Goal: Task Accomplishment & Management: Manage account settings

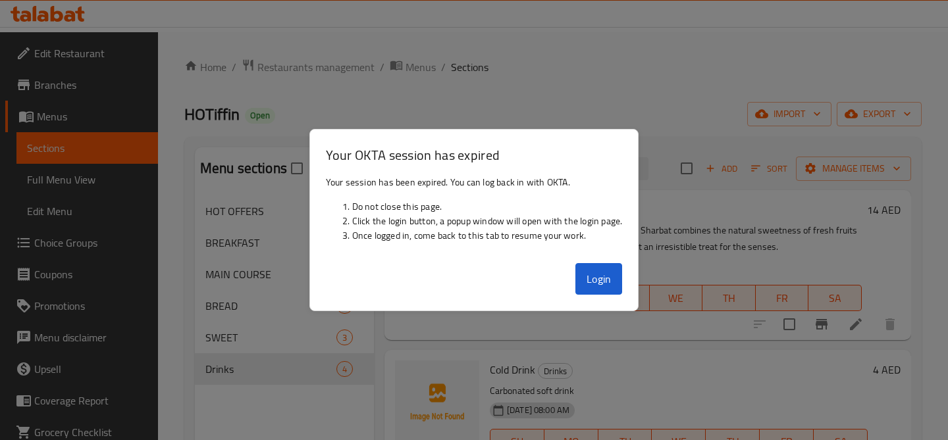
scroll to position [89, 0]
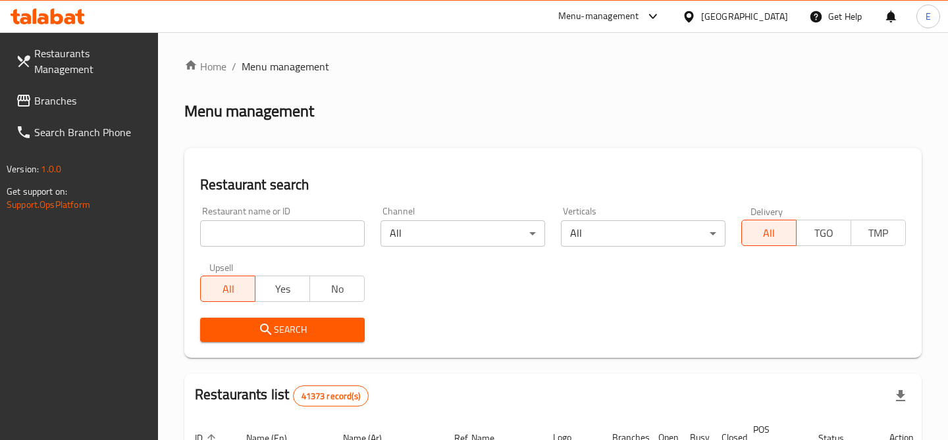
click at [290, 222] on input "search" at bounding box center [282, 233] width 165 height 26
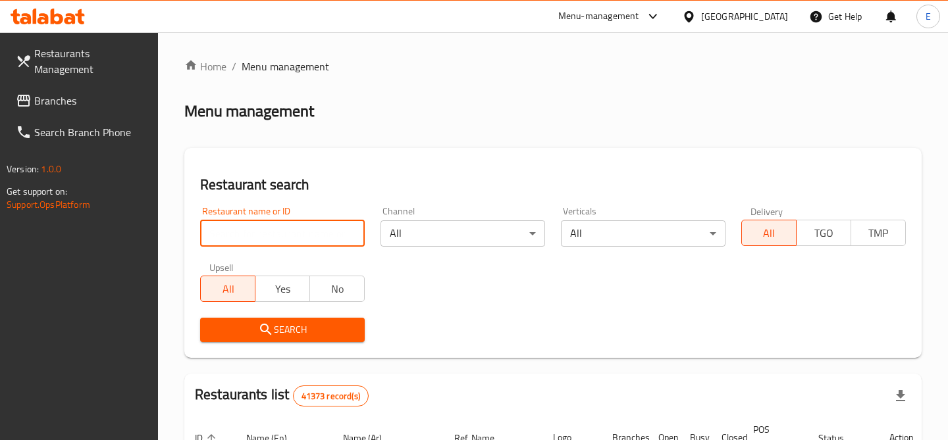
paste input "690282"
type input "690282"
click button "Search" at bounding box center [282, 330] width 165 height 24
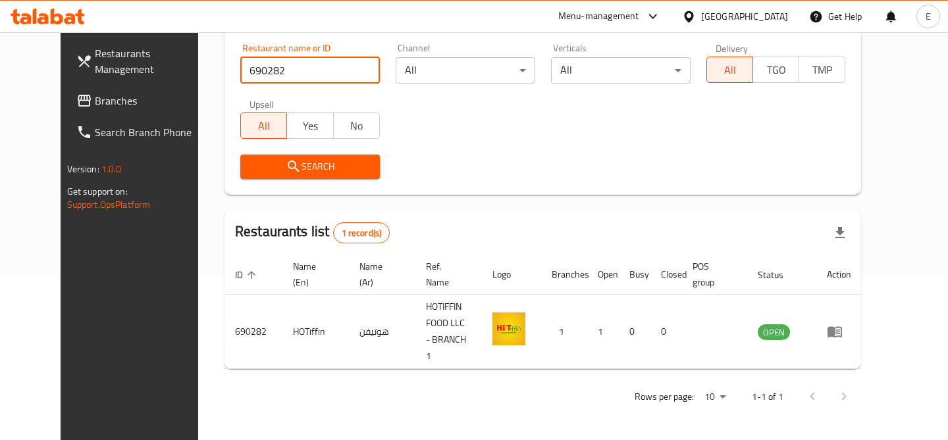
scroll to position [136, 0]
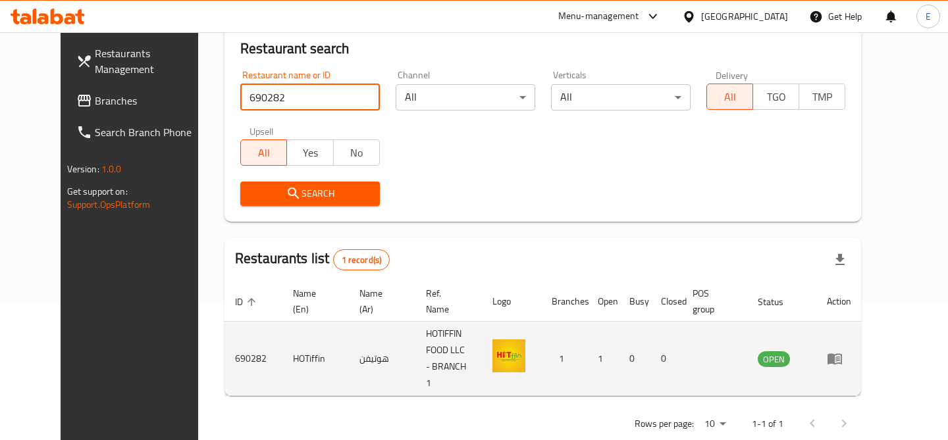
click at [861, 354] on td "enhanced table" at bounding box center [838, 359] width 45 height 74
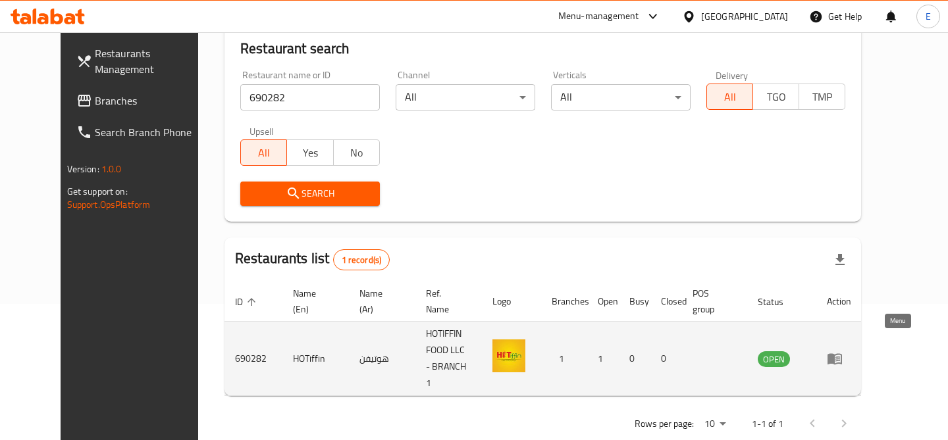
click at [842, 351] on icon "enhanced table" at bounding box center [834, 359] width 16 height 16
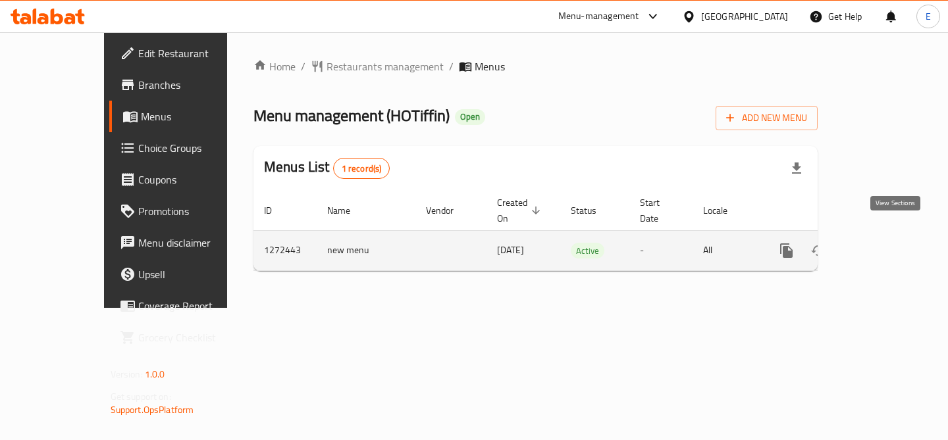
click at [889, 243] on icon "enhanced table" at bounding box center [881, 251] width 16 height 16
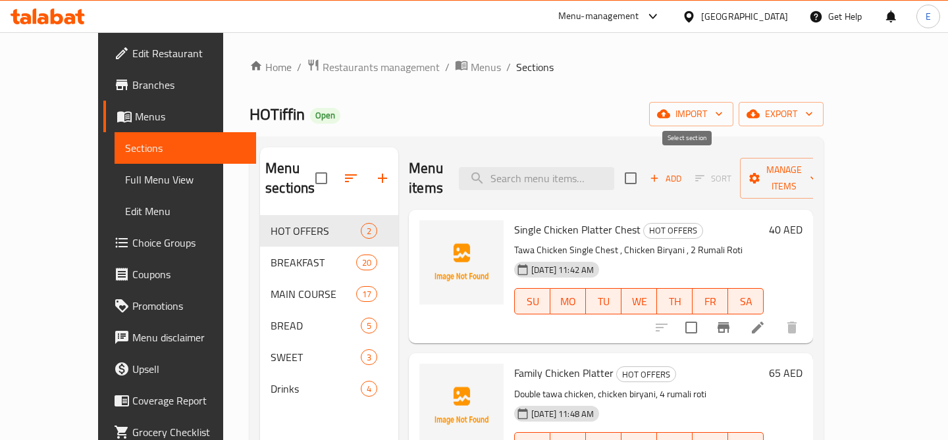
click at [644, 175] on input "checkbox" at bounding box center [631, 179] width 28 height 28
checkbox input "true"
click at [817, 170] on span "Manage items" at bounding box center [783, 178] width 67 height 33
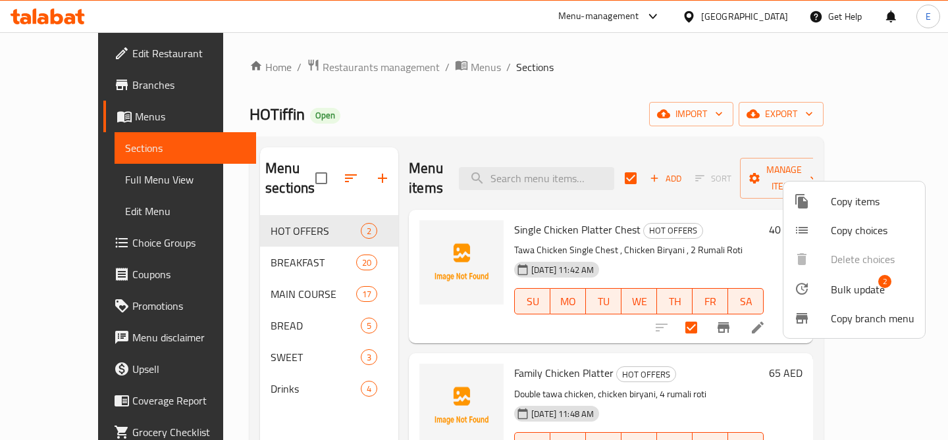
click at [865, 286] on span "Bulk update" at bounding box center [857, 290] width 54 height 16
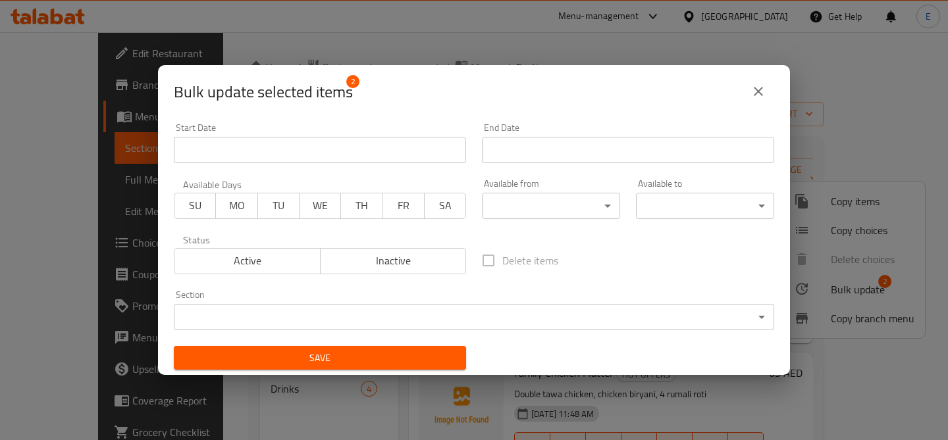
click at [557, 226] on div "Available from ​ ​" at bounding box center [551, 199] width 154 height 56
click at [578, 211] on body "​ Menu-management United Arab Emirates Get Help E Edit Restaurant Branches Menu…" at bounding box center [474, 236] width 948 height 408
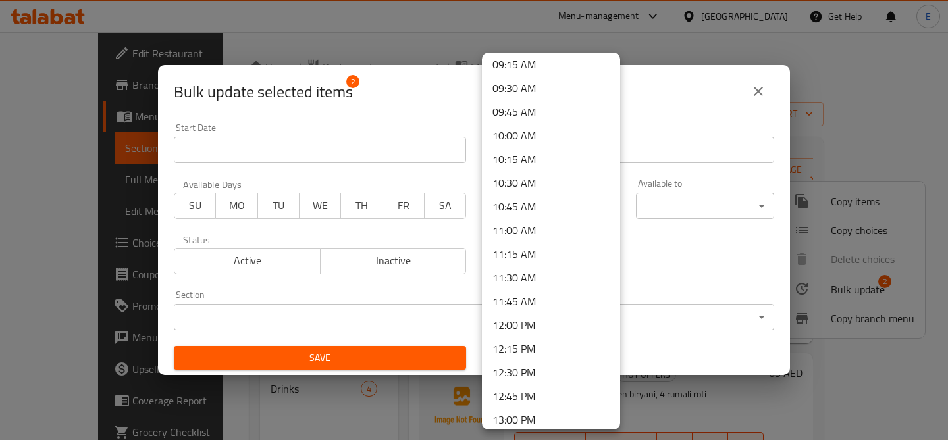
scroll to position [885, 0]
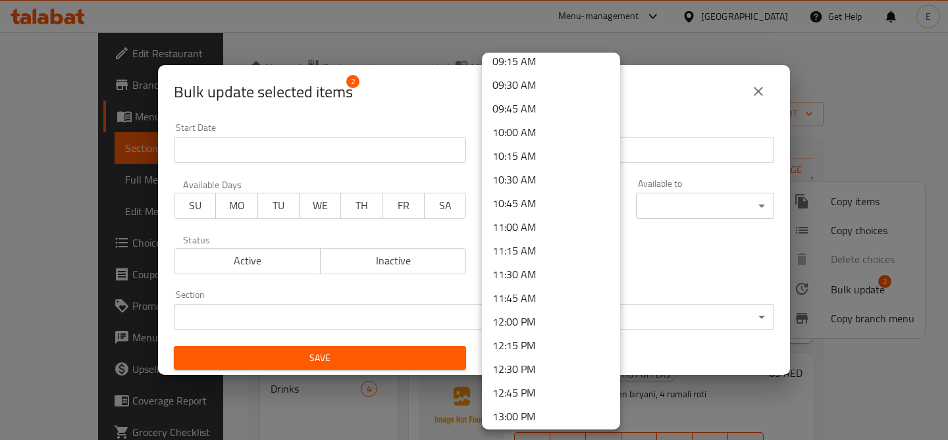
click at [550, 326] on li "12:00 PM" at bounding box center [551, 322] width 138 height 24
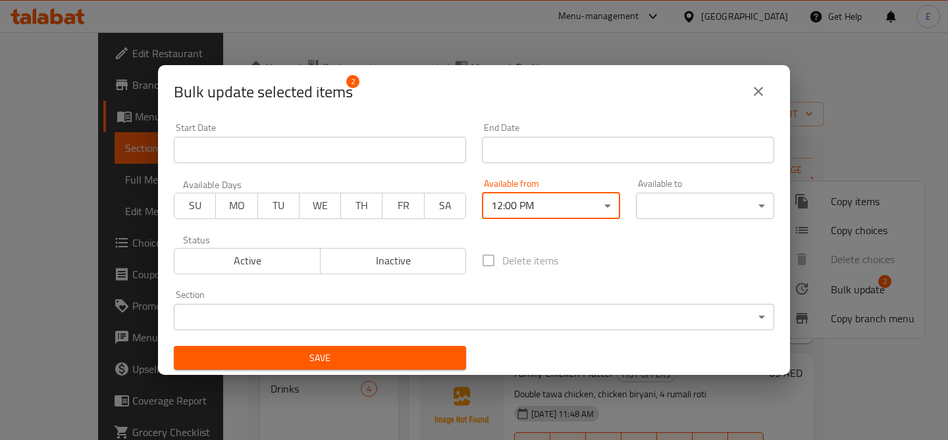
click at [697, 198] on body "​ Menu-management United Arab Emirates Get Help E Edit Restaurant Branches Menu…" at bounding box center [474, 236] width 948 height 408
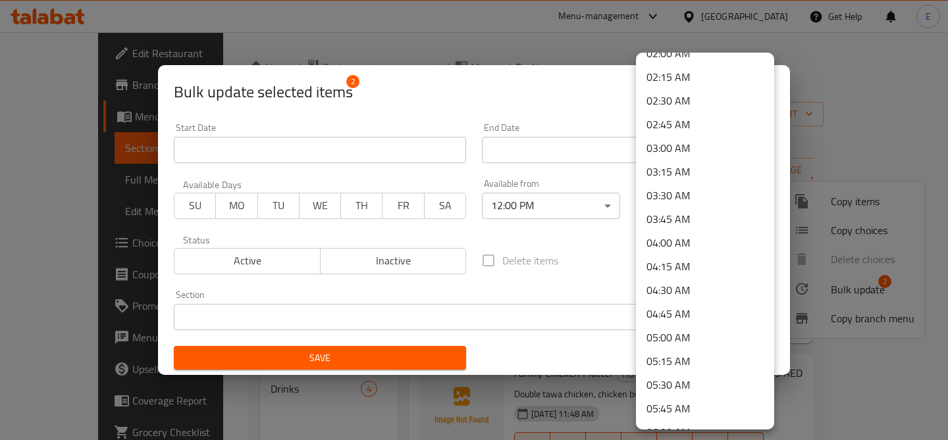
scroll to position [0, 0]
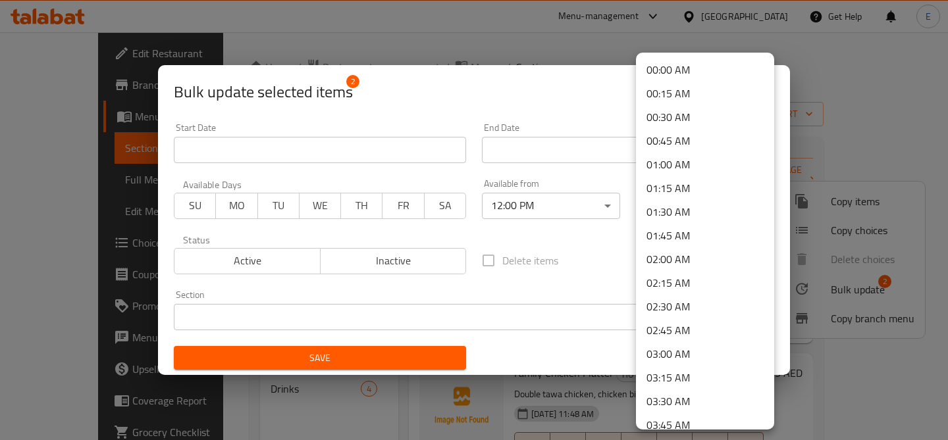
click at [705, 68] on li "00:00 AM" at bounding box center [705, 70] width 138 height 24
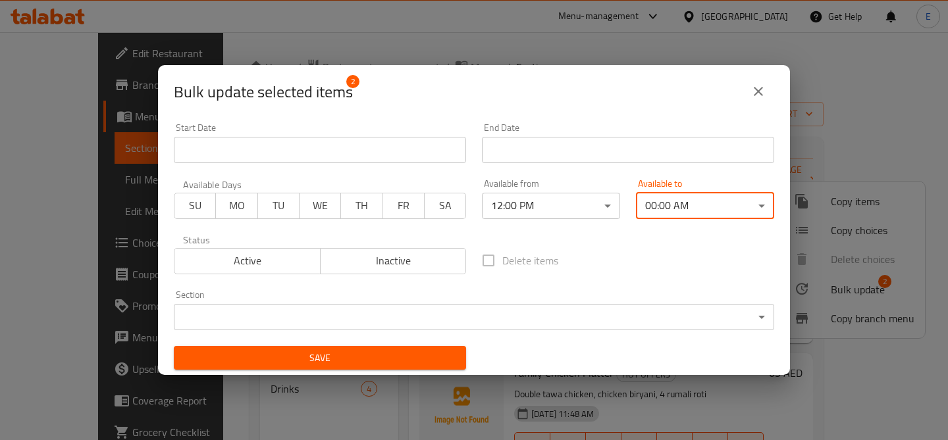
click at [358, 359] on span "Save" at bounding box center [319, 358] width 271 height 16
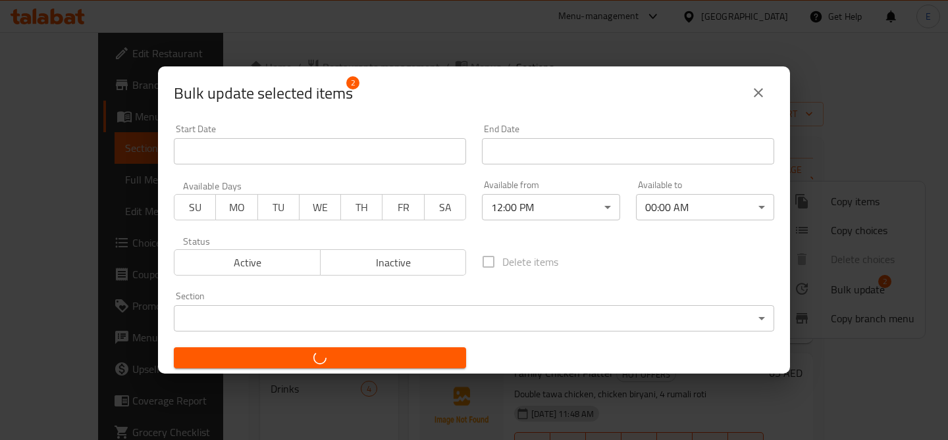
checkbox input "false"
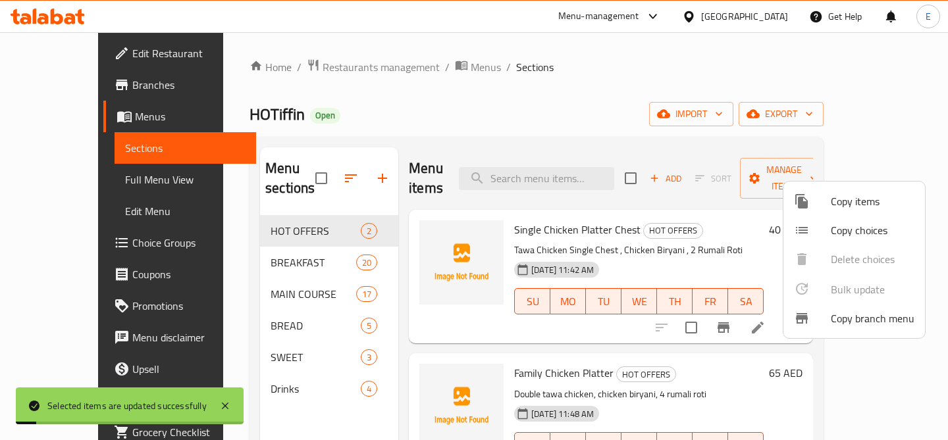
click at [244, 274] on div at bounding box center [474, 220] width 948 height 440
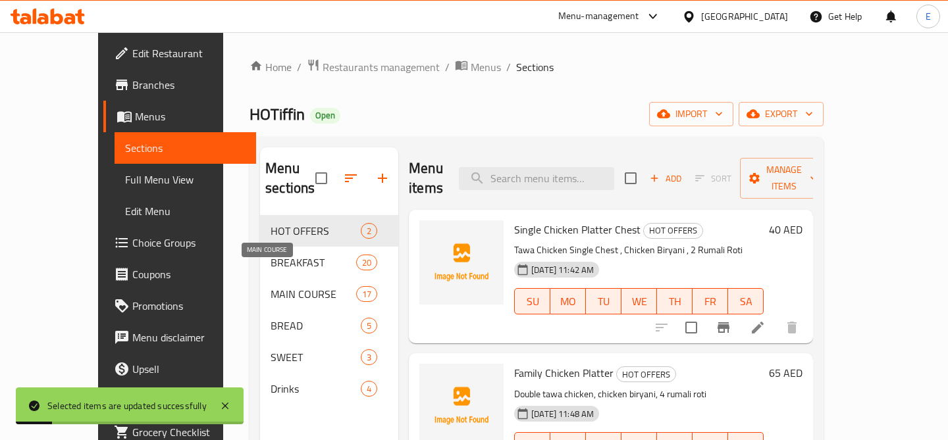
click at [270, 286] on span "MAIN COURSE" at bounding box center [313, 294] width 86 height 16
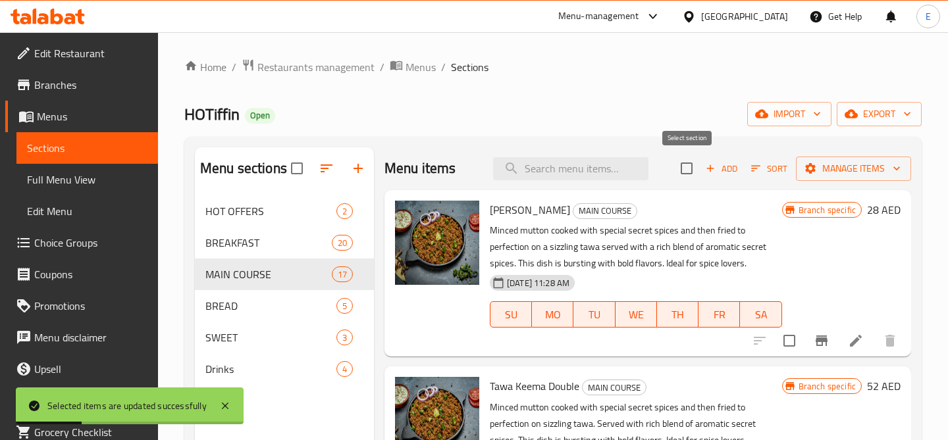
click at [685, 163] on input "checkbox" at bounding box center [686, 169] width 28 height 28
checkbox input "true"
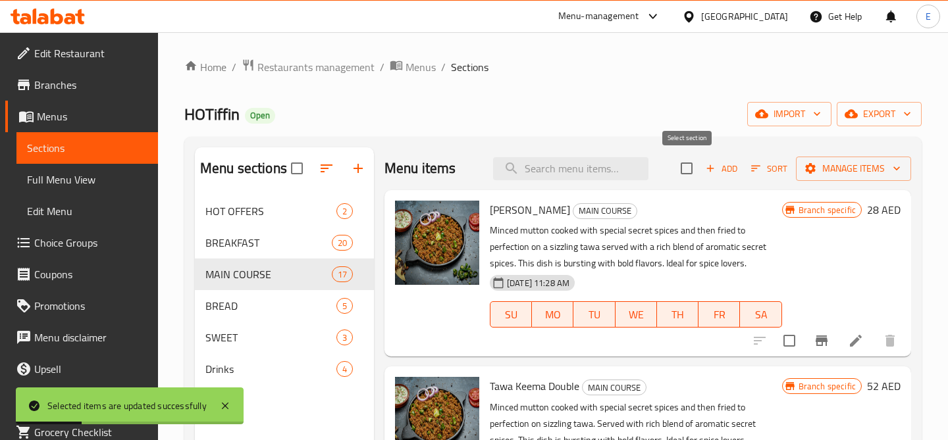
checkbox input "true"
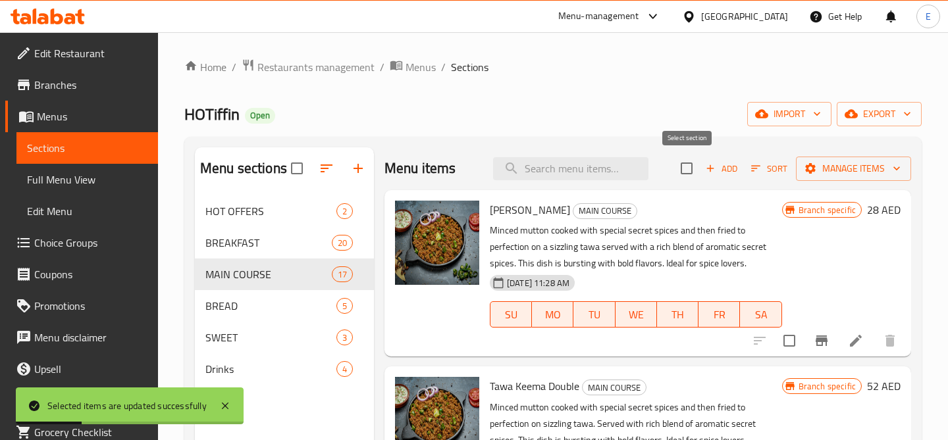
checkbox input "true"
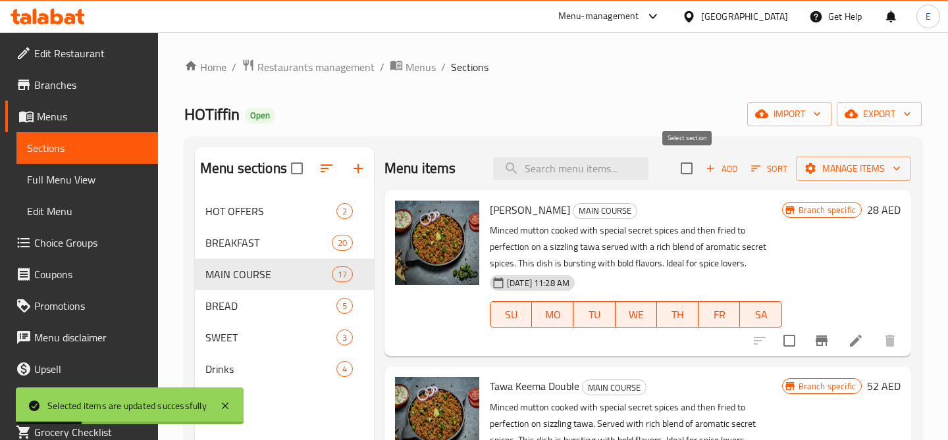
checkbox input "true"
click at [894, 163] on icon "button" at bounding box center [896, 168] width 13 height 13
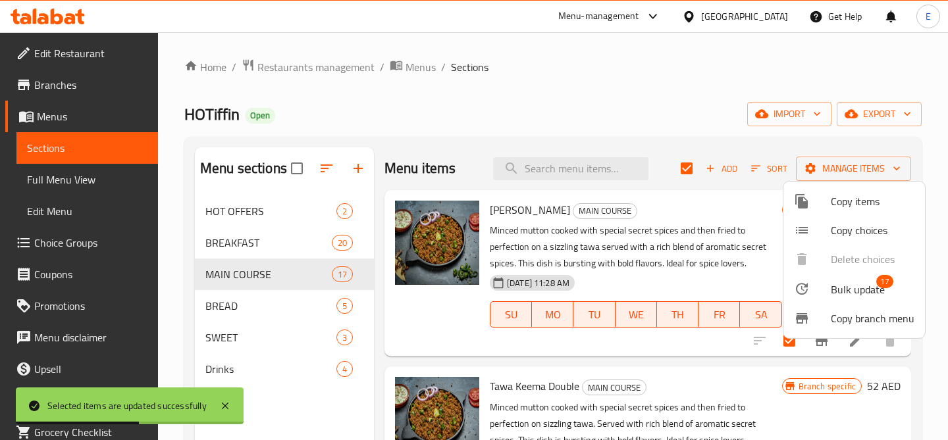
click at [879, 301] on li "Bulk update 17" at bounding box center [853, 289] width 141 height 30
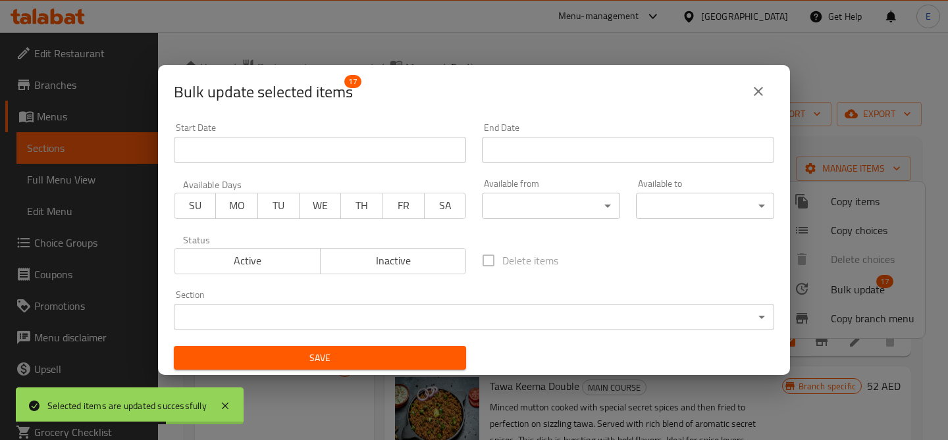
click at [540, 208] on body "Selected items are updated successfully ​ Menu-management United Arab Emirates …" at bounding box center [474, 236] width 948 height 408
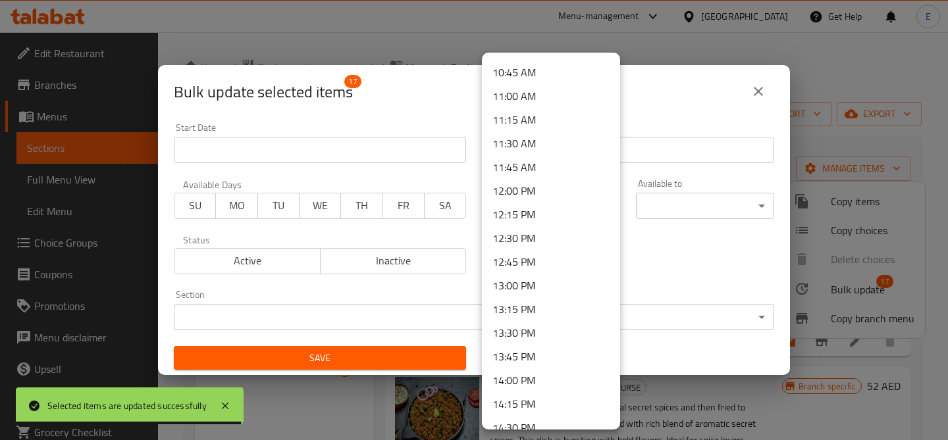
scroll to position [1007, 0]
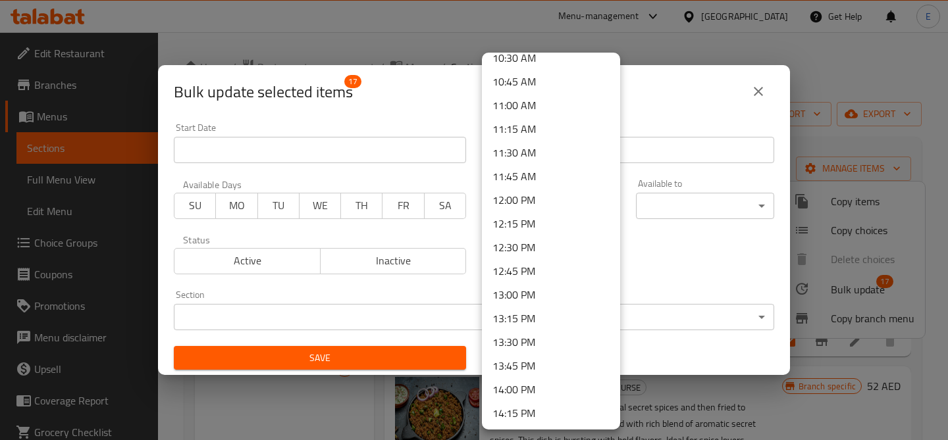
click at [528, 205] on li "12:00 PM" at bounding box center [551, 200] width 138 height 24
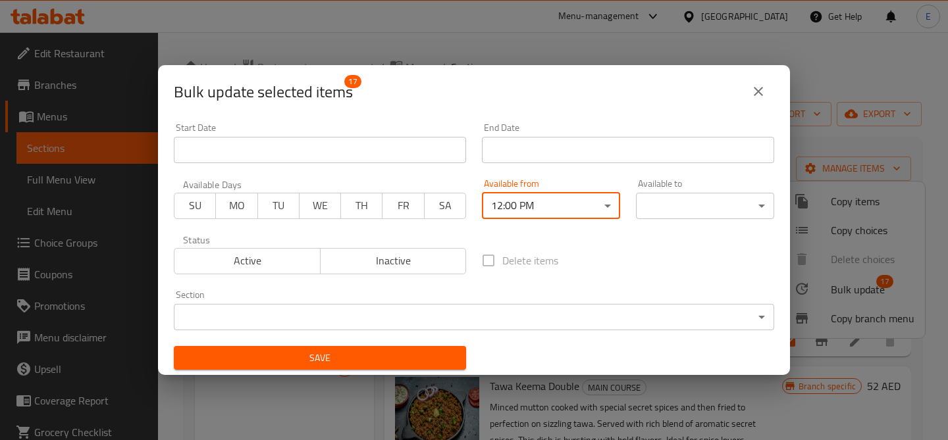
click at [694, 199] on body "​ Menu-management United Arab Emirates Get Help E Edit Restaurant Branches Menu…" at bounding box center [474, 236] width 948 height 408
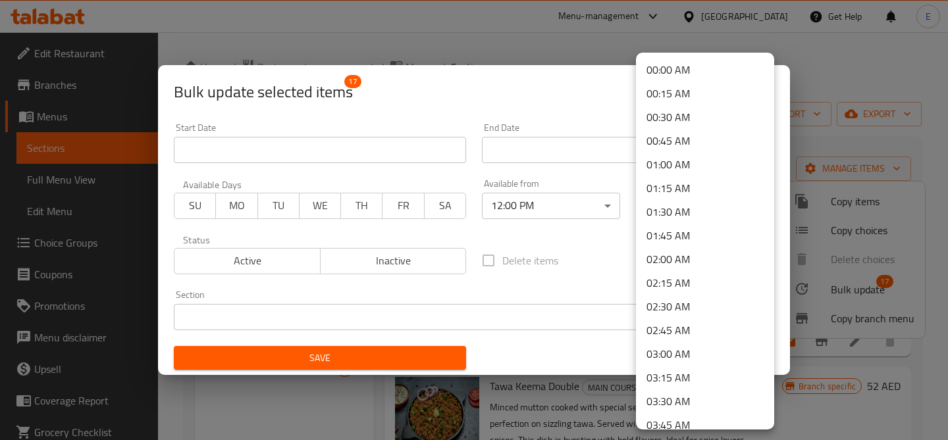
click at [684, 63] on li "00:00 AM" at bounding box center [705, 70] width 138 height 24
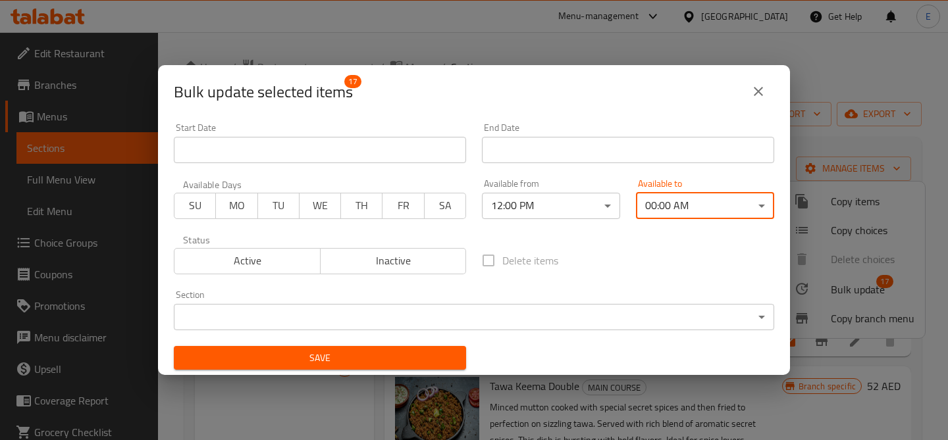
click at [349, 359] on span "Save" at bounding box center [319, 358] width 271 height 16
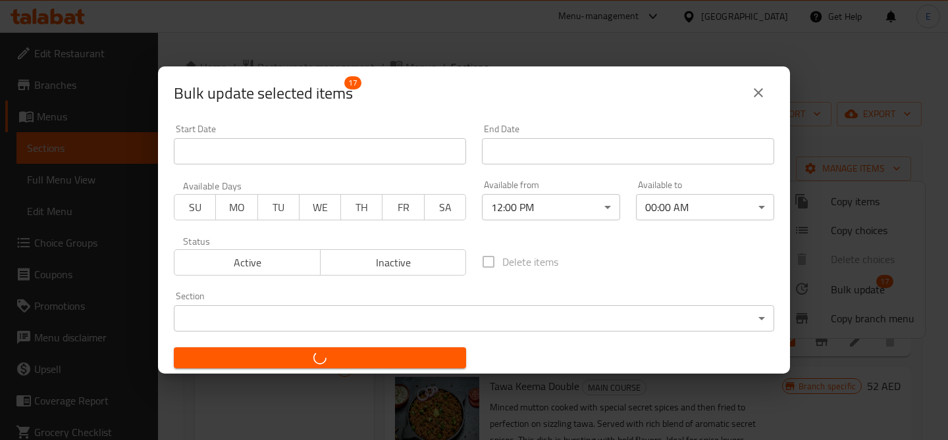
checkbox input "false"
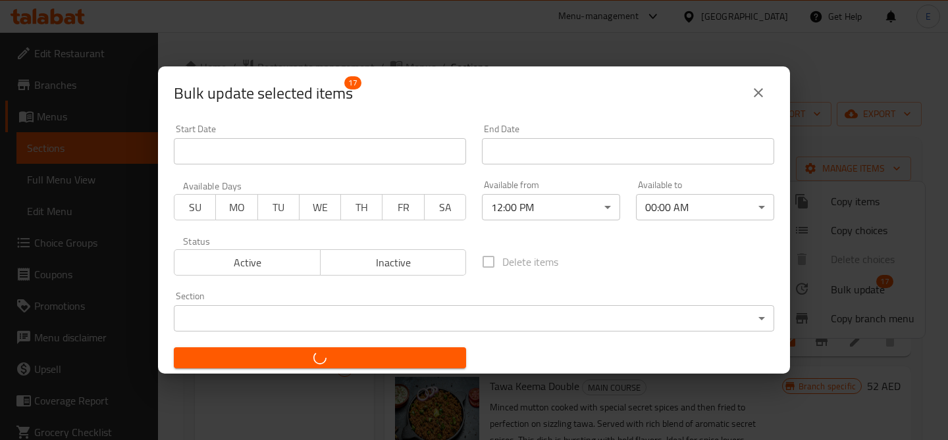
checkbox input "false"
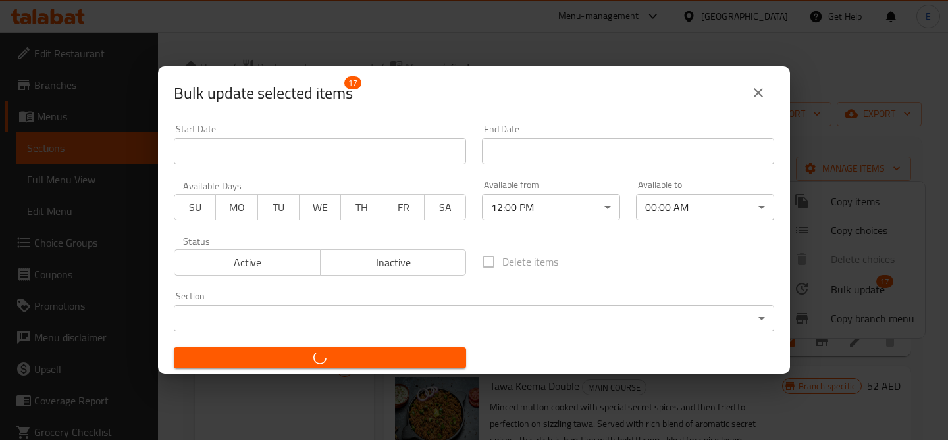
checkbox input "false"
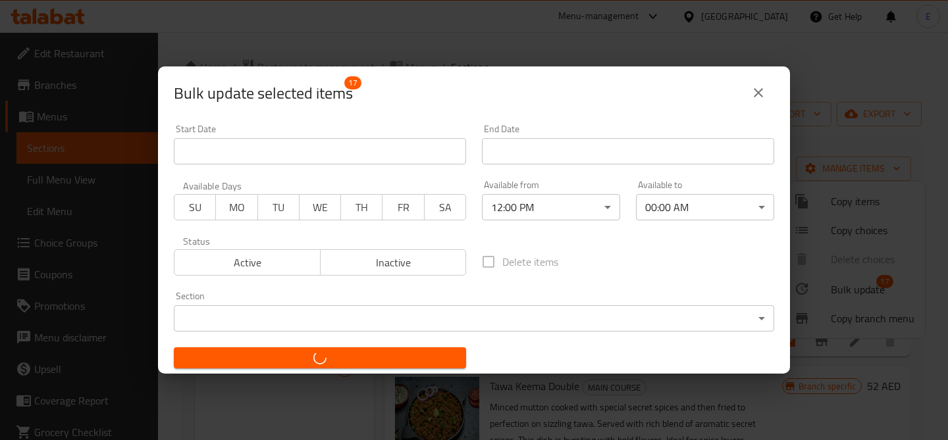
checkbox input "false"
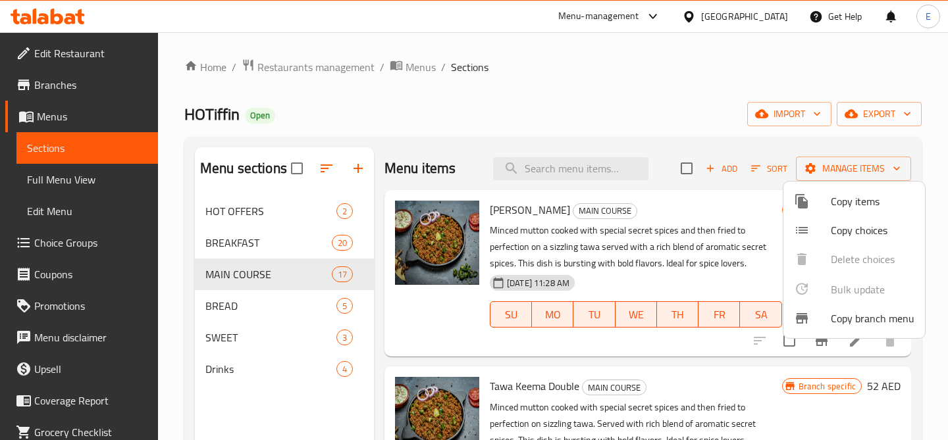
click at [639, 85] on div at bounding box center [474, 220] width 948 height 440
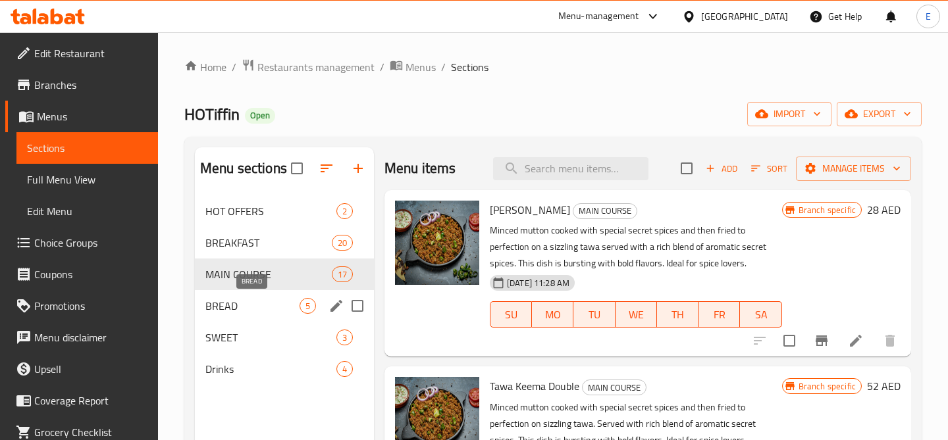
click at [230, 301] on span "BREAD" at bounding box center [252, 306] width 94 height 16
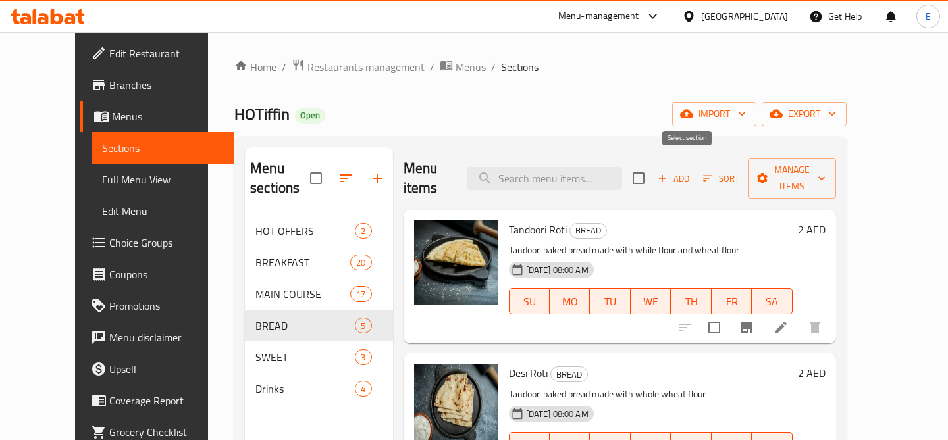
click at [652, 172] on input "checkbox" at bounding box center [638, 179] width 28 height 28
checkbox input "true"
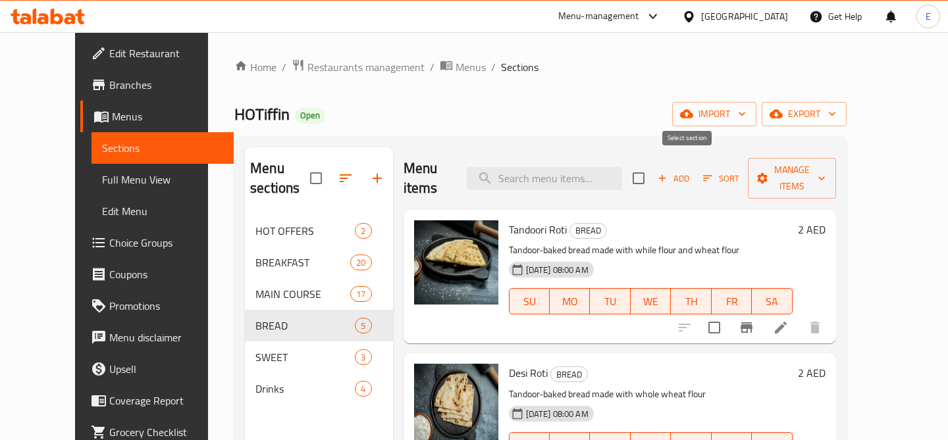
checkbox input "true"
click at [825, 162] on span "Manage items" at bounding box center [791, 178] width 67 height 33
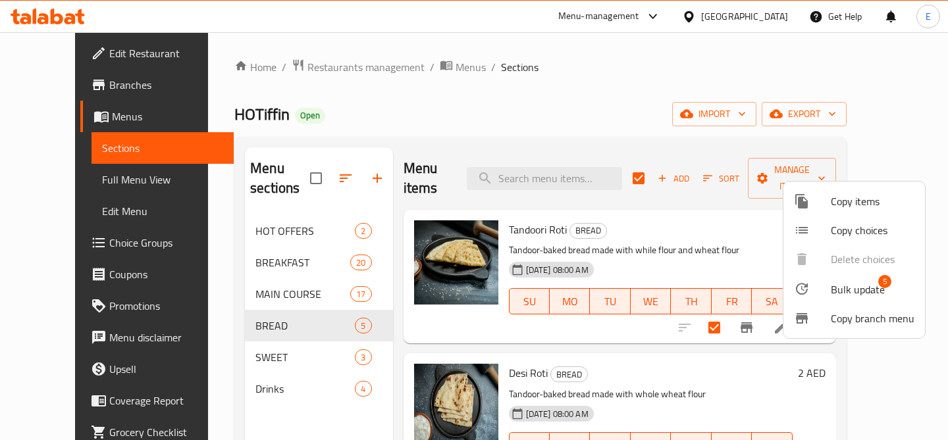
click at [857, 294] on span "Bulk update" at bounding box center [857, 290] width 54 height 16
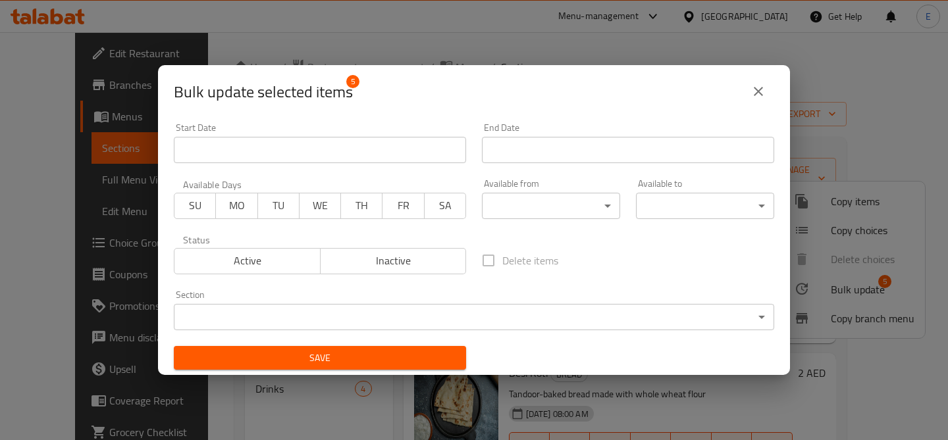
click at [570, 207] on body "​ Menu-management United Arab Emirates Get Help E Edit Restaurant Branches Menu…" at bounding box center [474, 236] width 948 height 408
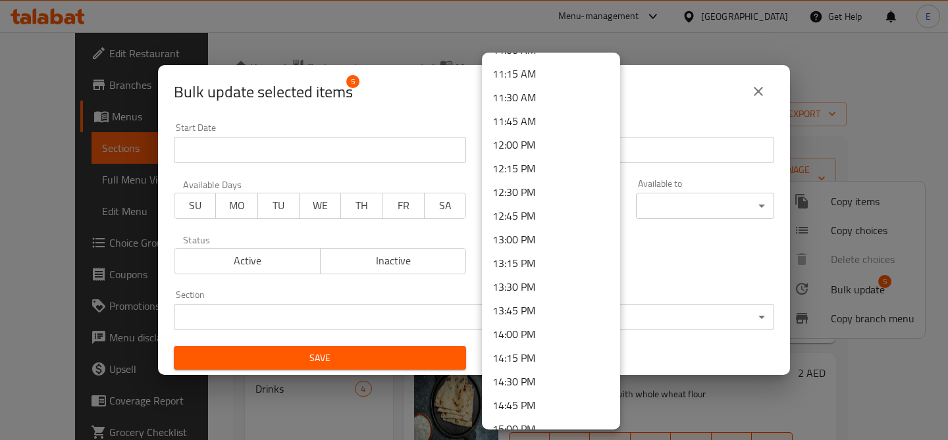
scroll to position [1063, 0]
click at [563, 150] on li "12:00 PM" at bounding box center [551, 144] width 138 height 24
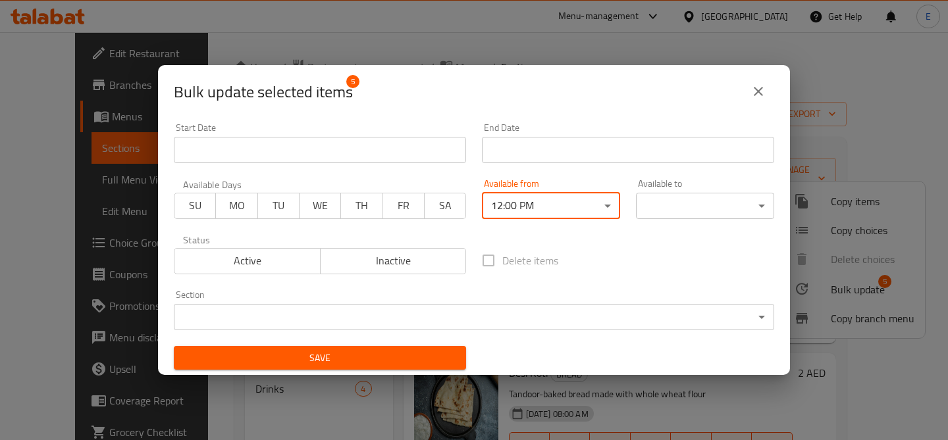
click at [744, 204] on body "​ Menu-management United Arab Emirates Get Help E Edit Restaurant Branches Menu…" at bounding box center [474, 236] width 948 height 408
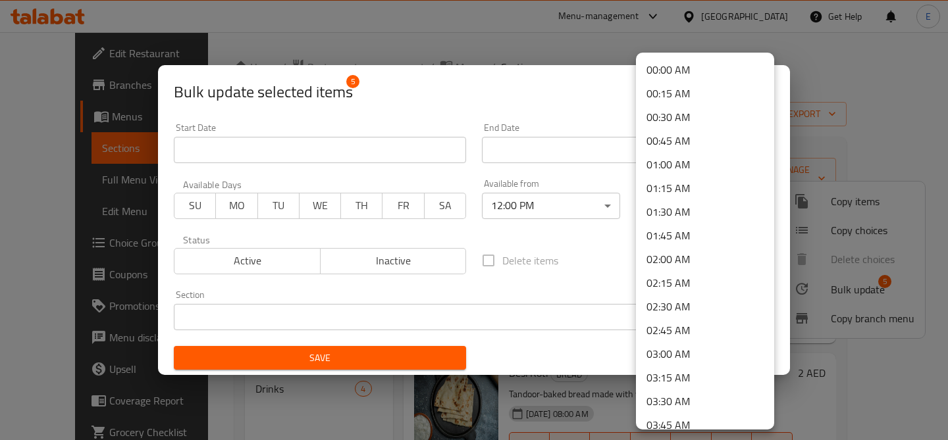
click at [690, 78] on li "00:00 AM" at bounding box center [705, 70] width 138 height 24
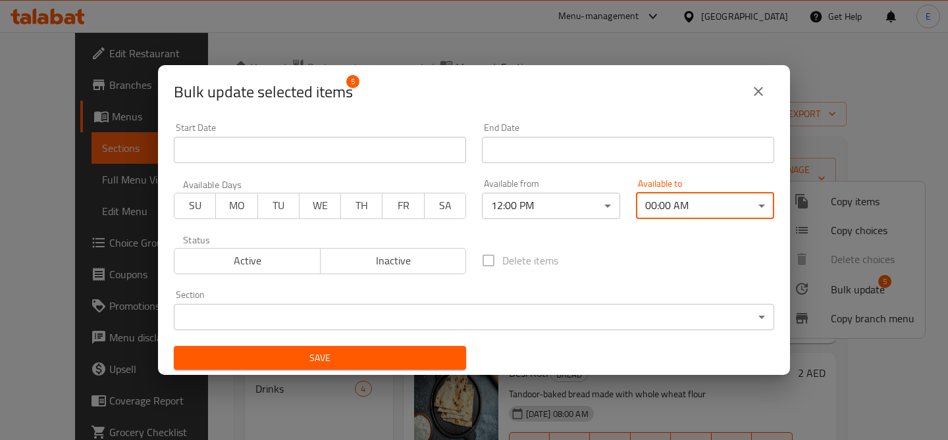
click at [378, 353] on span "Save" at bounding box center [319, 358] width 271 height 16
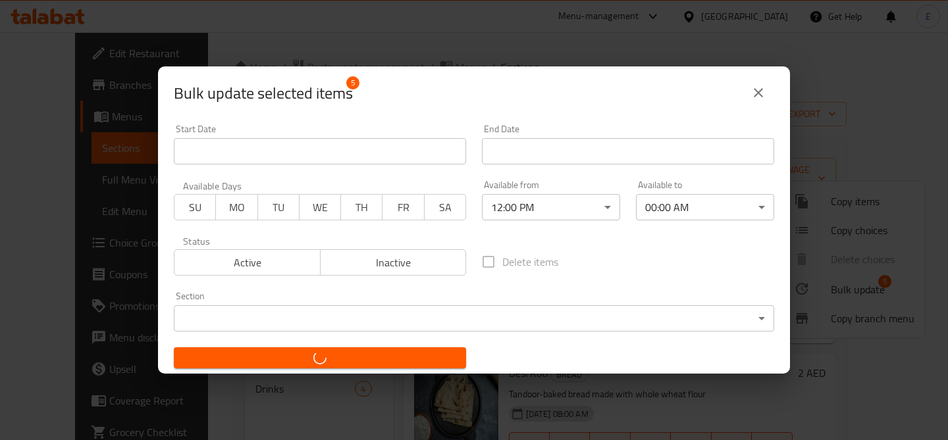
checkbox input "false"
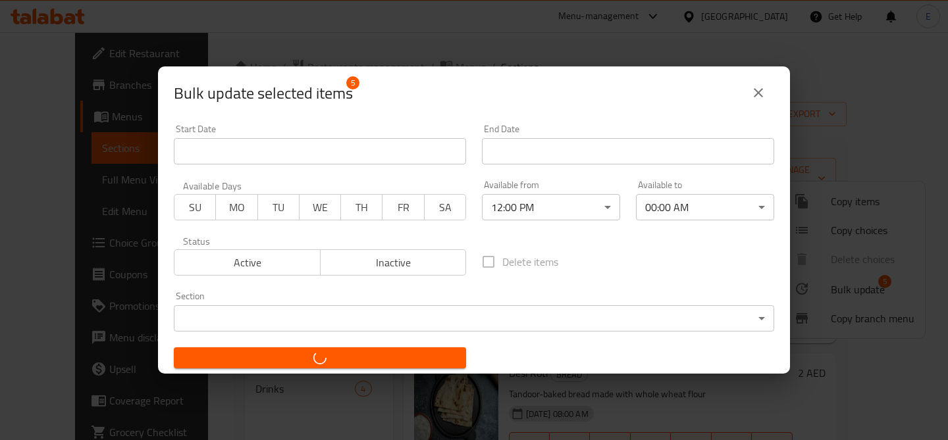
checkbox input "false"
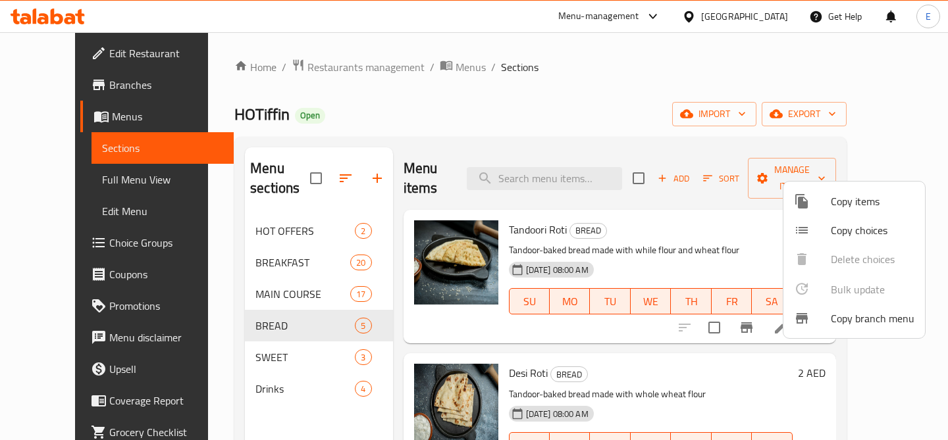
click at [270, 270] on div at bounding box center [474, 220] width 948 height 440
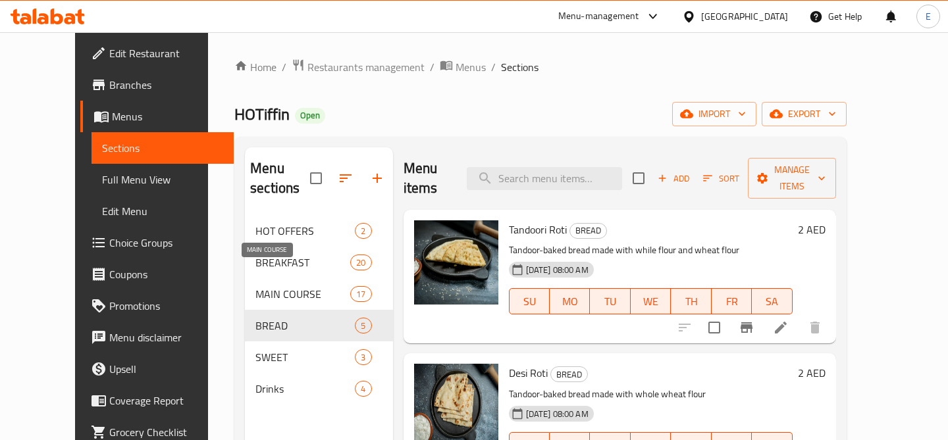
click at [270, 286] on span "MAIN COURSE" at bounding box center [302, 294] width 95 height 16
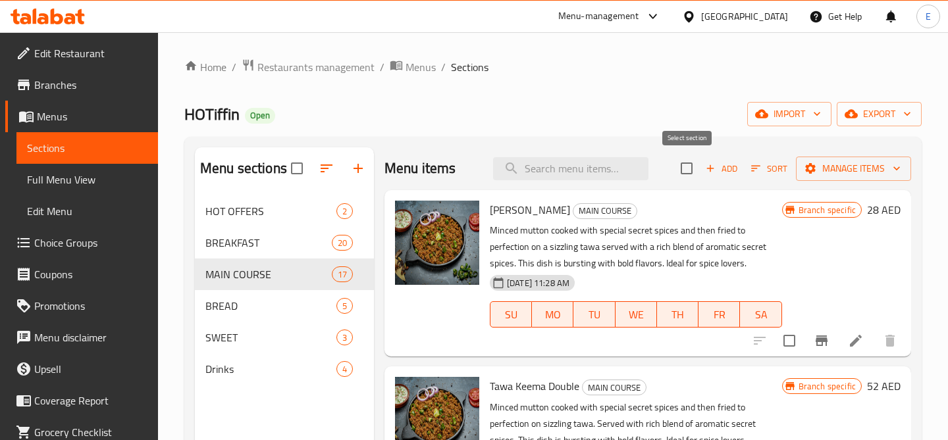
click at [695, 166] on input "checkbox" at bounding box center [686, 169] width 28 height 28
checkbox input "true"
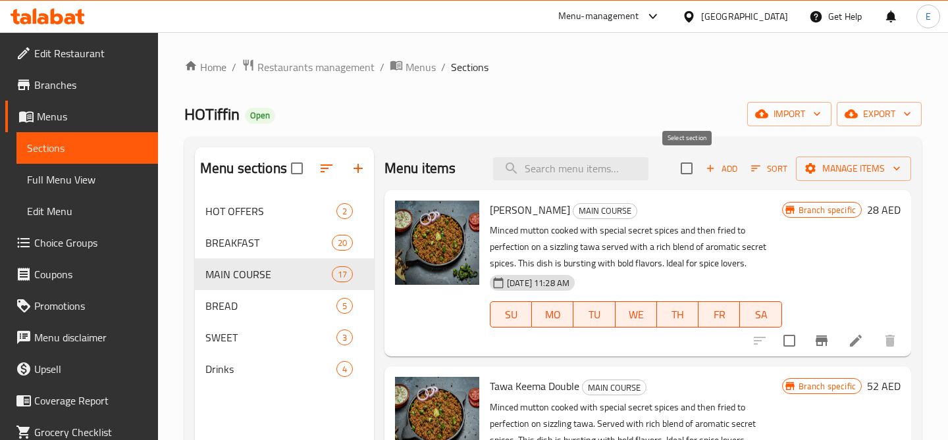
checkbox input "true"
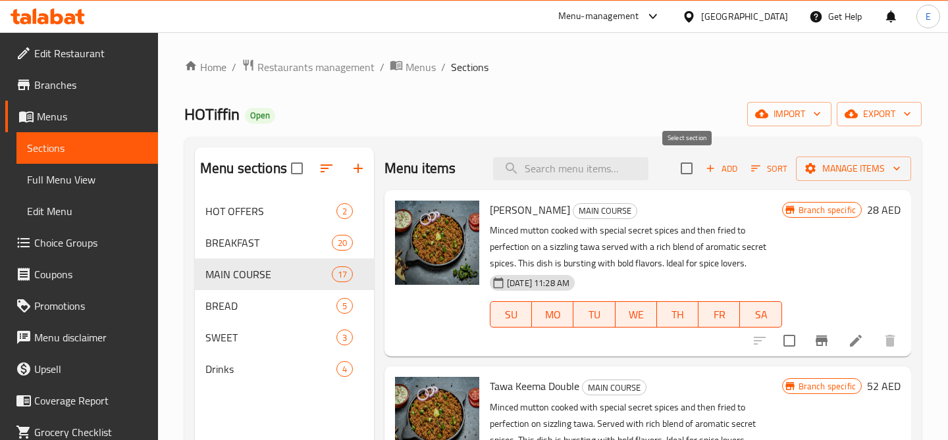
checkbox input "true"
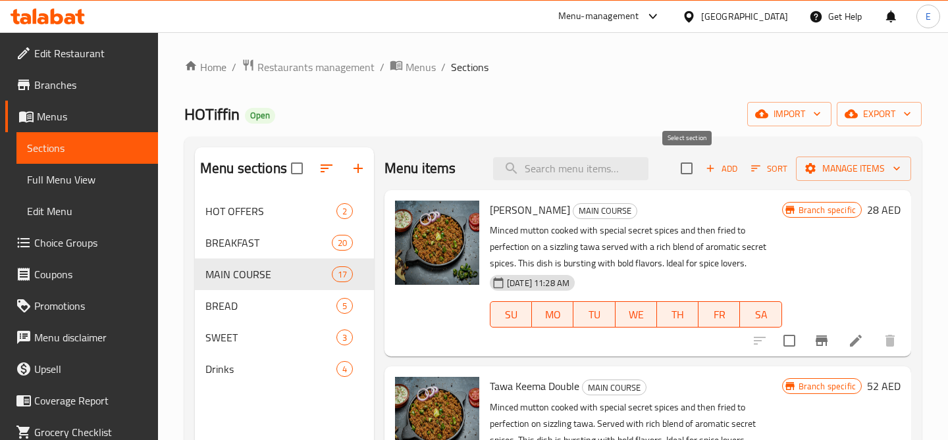
checkbox input "true"
click at [815, 163] on icon "button" at bounding box center [809, 168] width 13 height 13
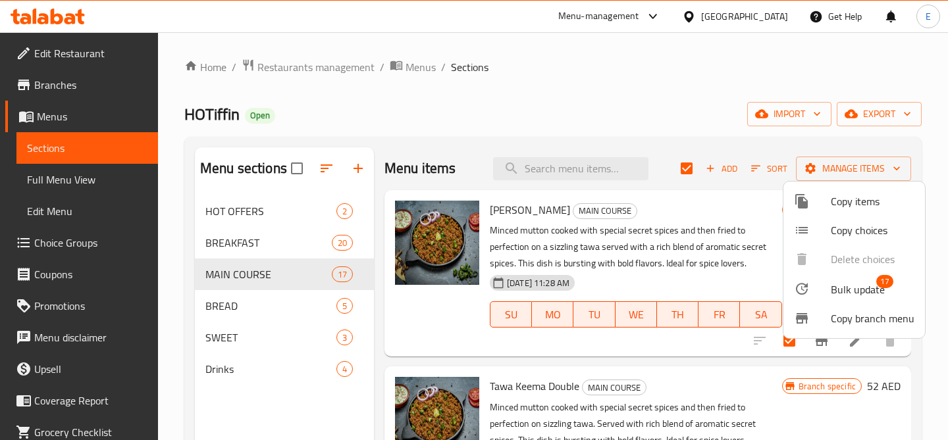
click at [819, 294] on div at bounding box center [812, 289] width 37 height 16
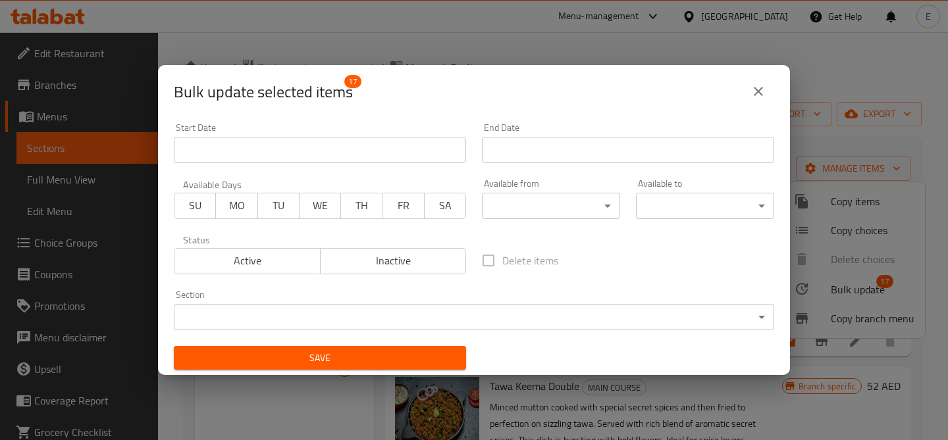
click at [549, 209] on body "​ Menu-management United Arab Emirates Get Help E Edit Restaurant Branches Menu…" at bounding box center [474, 236] width 948 height 408
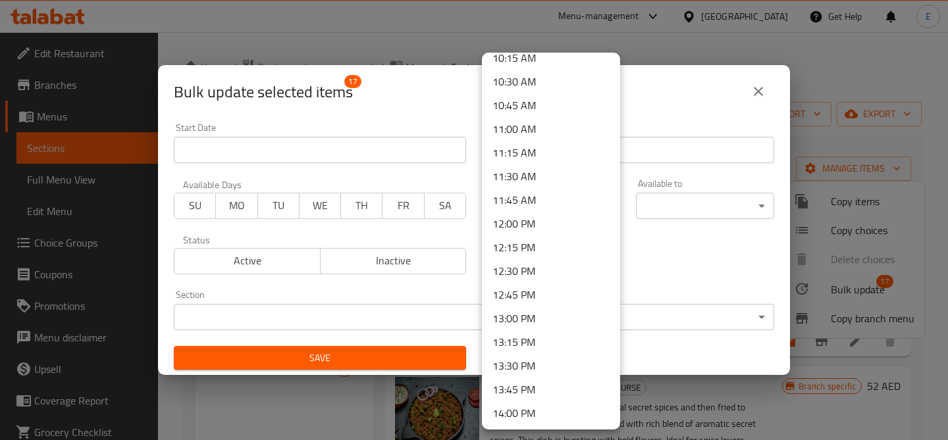
scroll to position [984, 0]
click at [532, 221] on li "12:00 PM" at bounding box center [551, 223] width 138 height 24
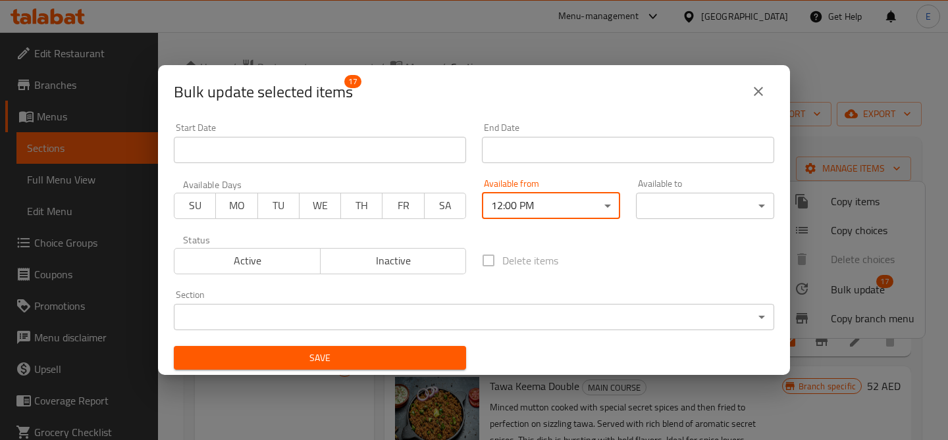
click at [668, 198] on body "​ Menu-management United Arab Emirates Get Help E Edit Restaurant Branches Menu…" at bounding box center [474, 236] width 948 height 408
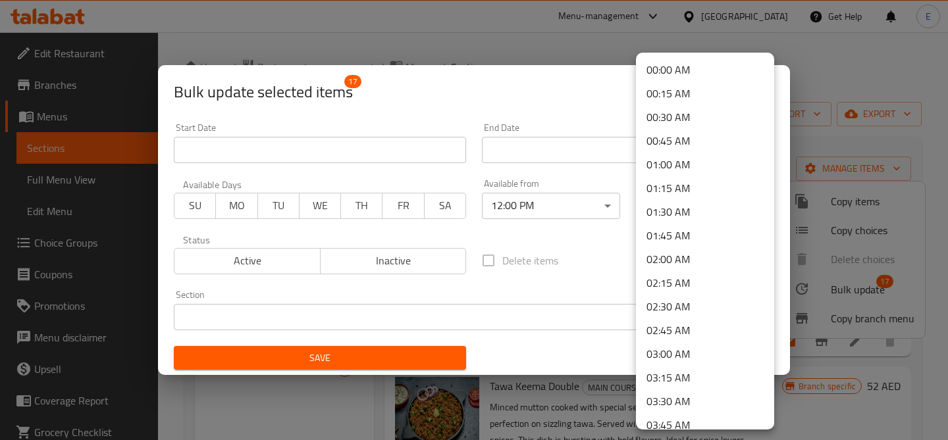
click at [693, 79] on li "00:00 AM" at bounding box center [705, 70] width 138 height 24
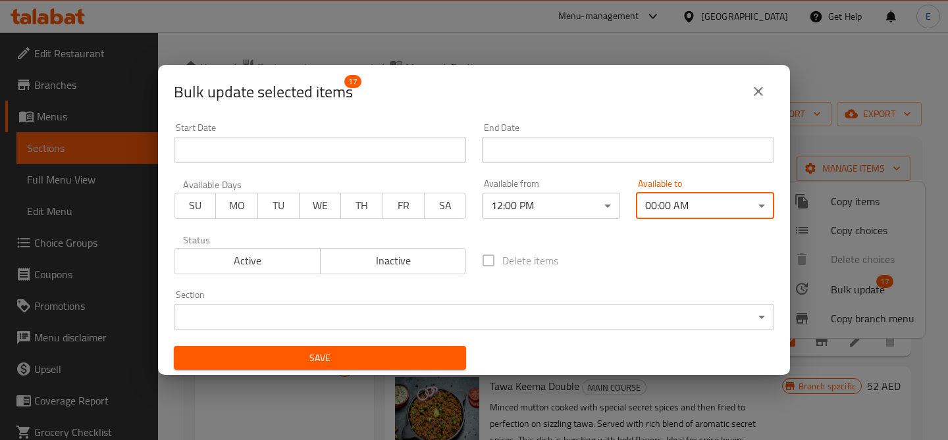
click at [363, 357] on span "Save" at bounding box center [319, 358] width 271 height 16
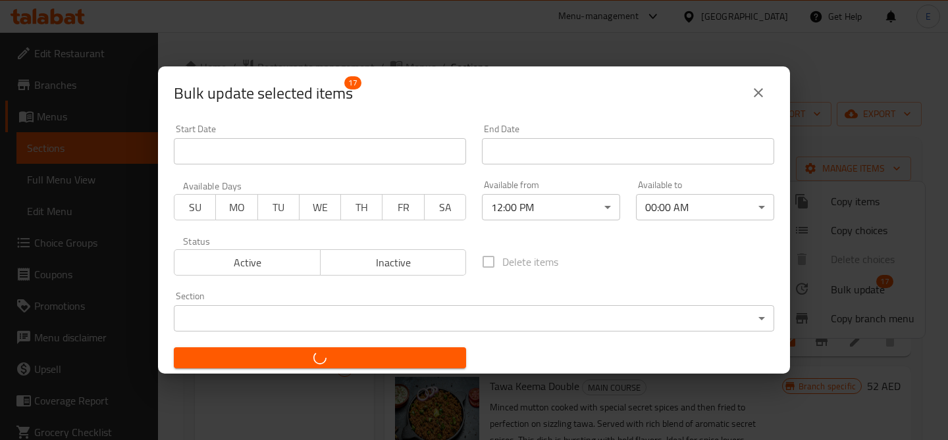
checkbox input "false"
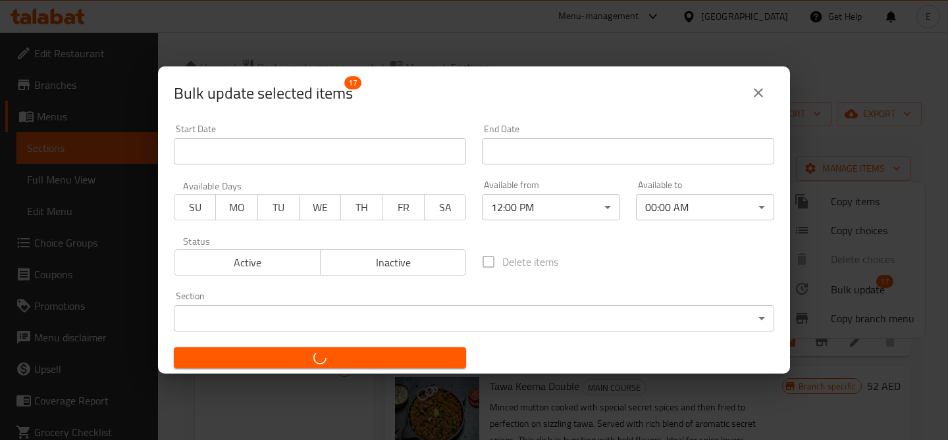
checkbox input "false"
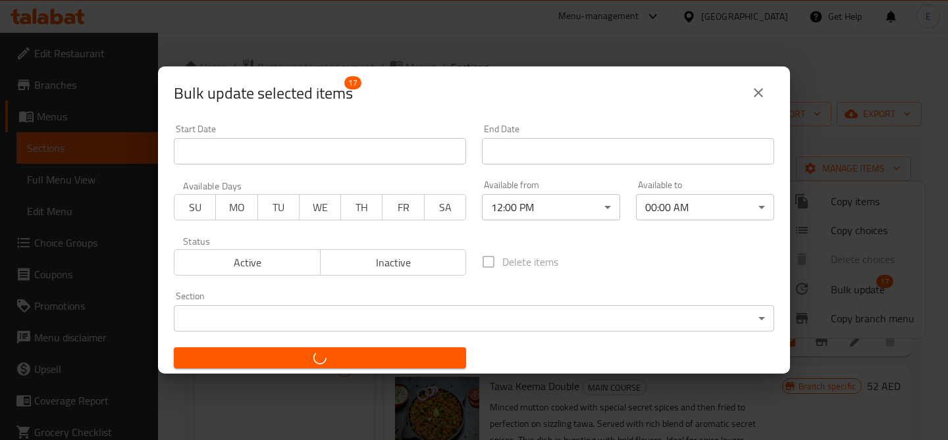
checkbox input "false"
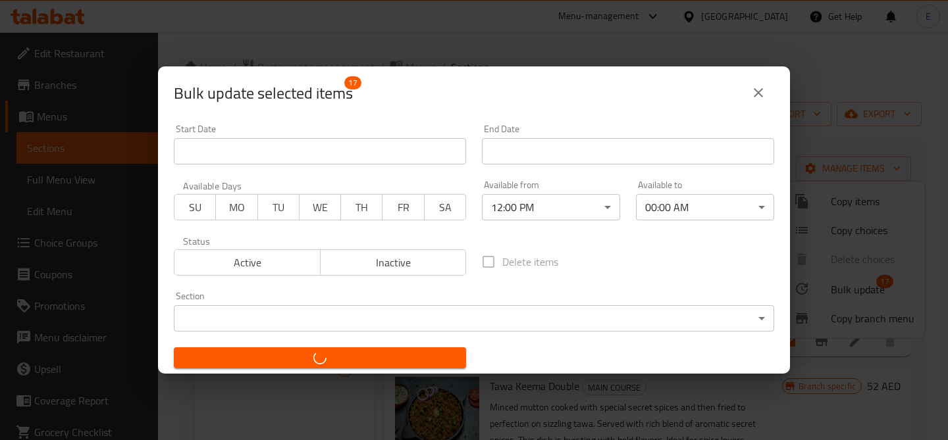
checkbox input "false"
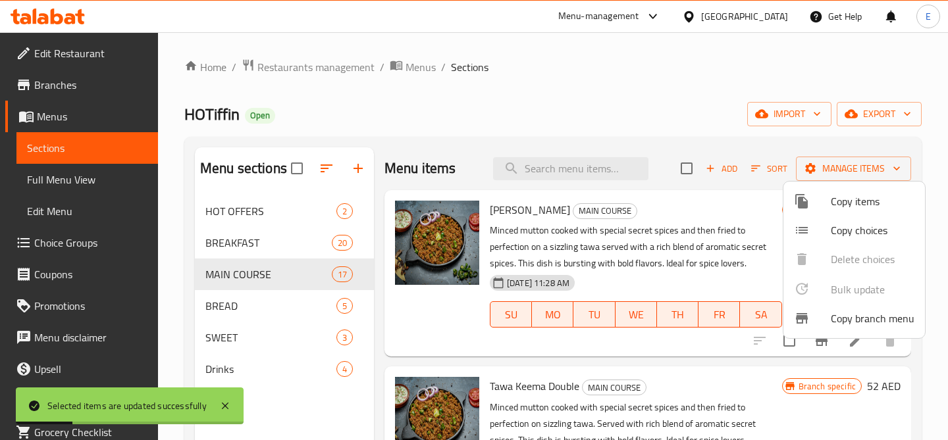
click at [218, 335] on div at bounding box center [474, 220] width 948 height 440
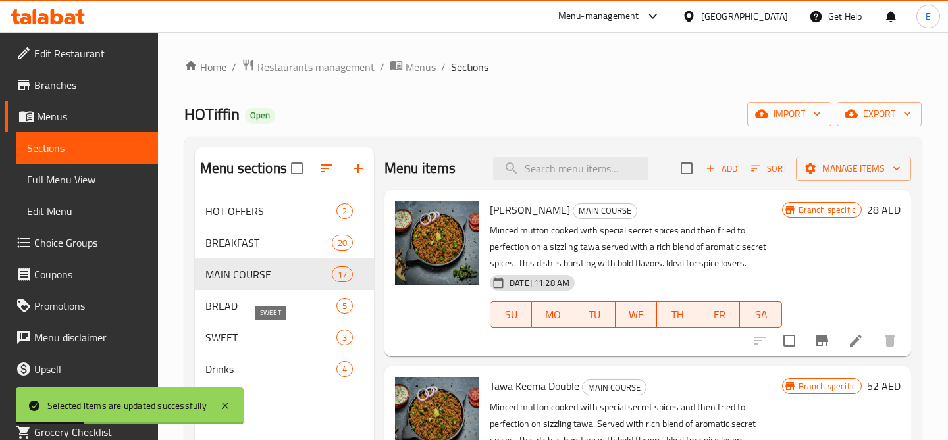
click at [218, 335] on span "SWEET" at bounding box center [270, 338] width 131 height 16
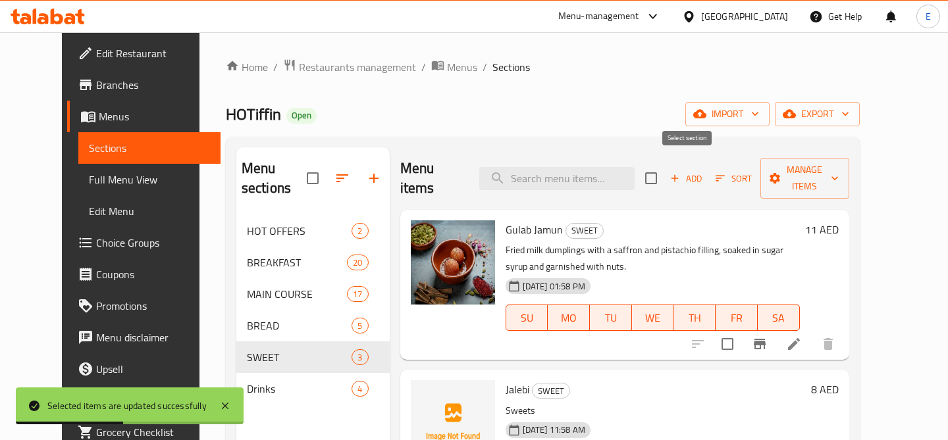
click at [665, 165] on input "checkbox" at bounding box center [651, 179] width 28 height 28
checkbox input "true"
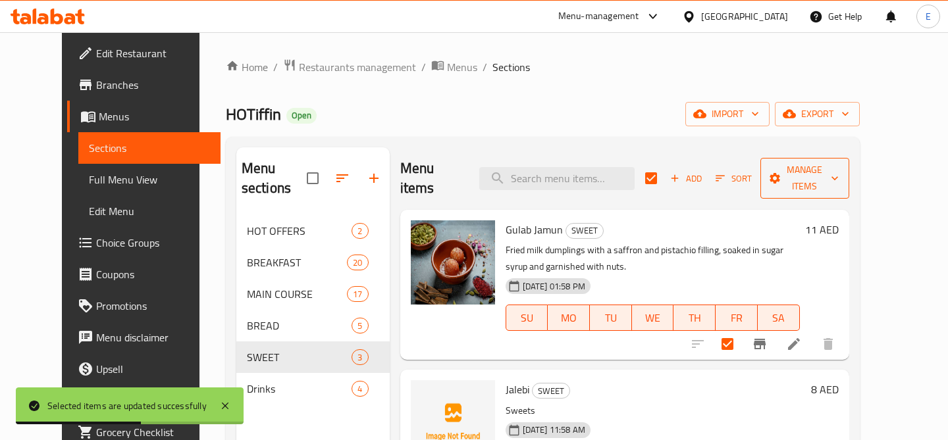
click at [838, 162] on span "Manage items" at bounding box center [805, 178] width 68 height 33
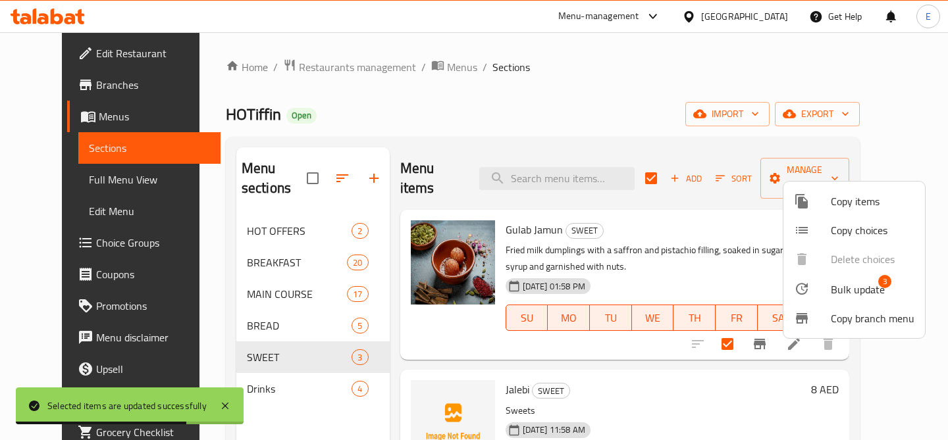
click at [834, 299] on li "Bulk update 3" at bounding box center [853, 289] width 141 height 30
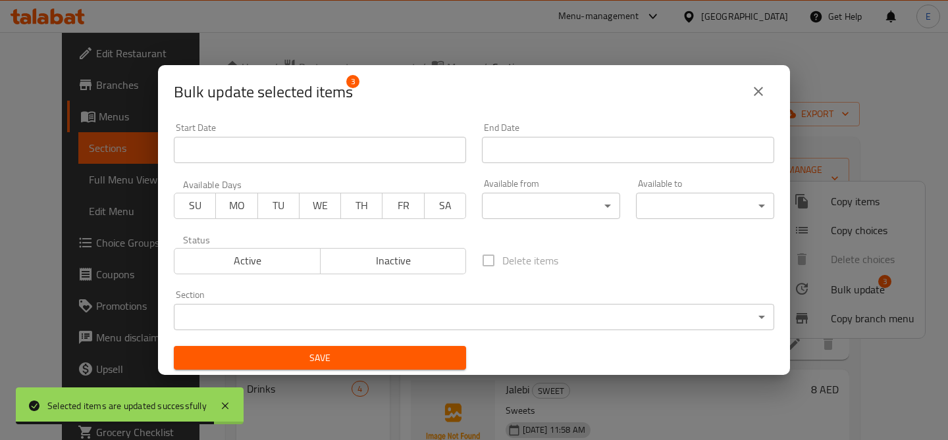
click at [574, 208] on body "Selected items are updated successfully ​ Menu-management United Arab Emirates …" at bounding box center [474, 236] width 948 height 408
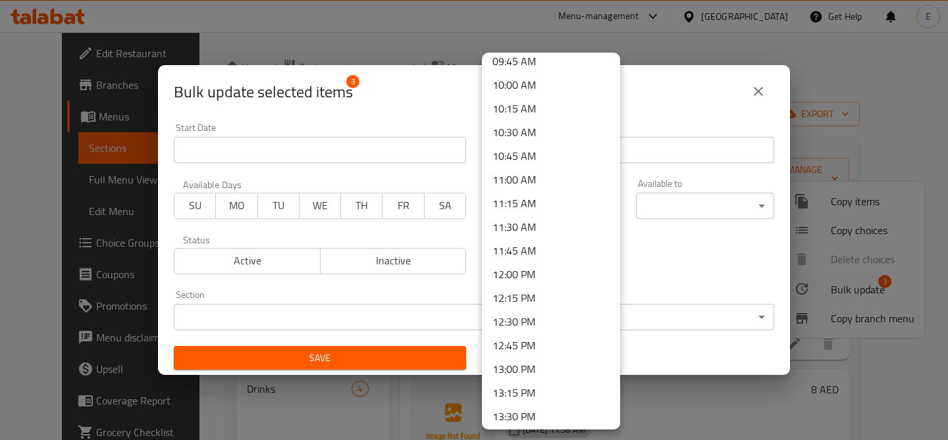
scroll to position [934, 0]
click at [547, 266] on li "12:00 PM" at bounding box center [551, 273] width 138 height 24
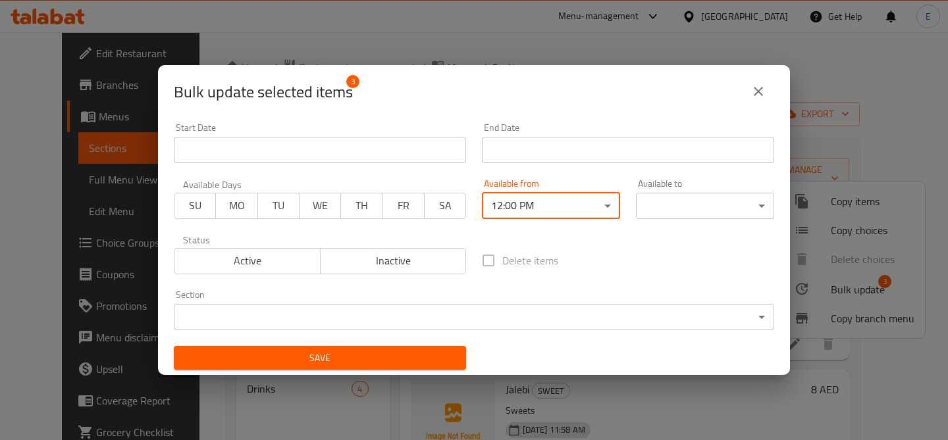
click at [678, 205] on body "​ Menu-management United Arab Emirates Get Help E Edit Restaurant Branches Menu…" at bounding box center [474, 236] width 948 height 408
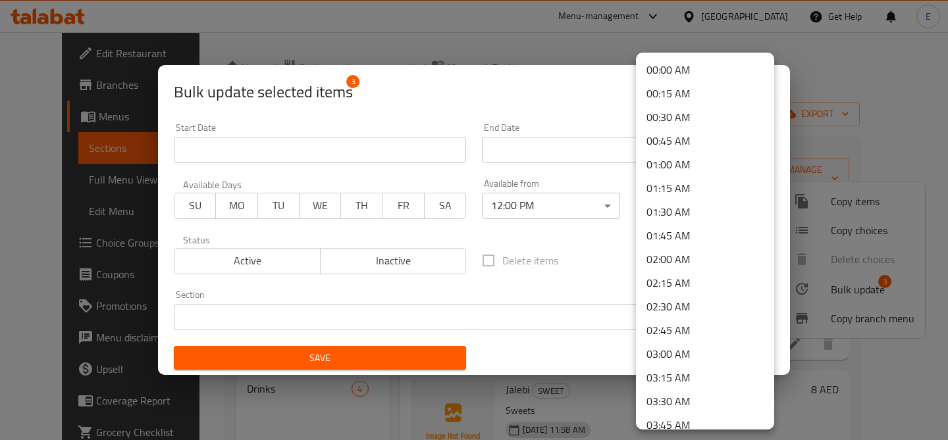
click at [681, 72] on li "00:00 AM" at bounding box center [705, 70] width 138 height 24
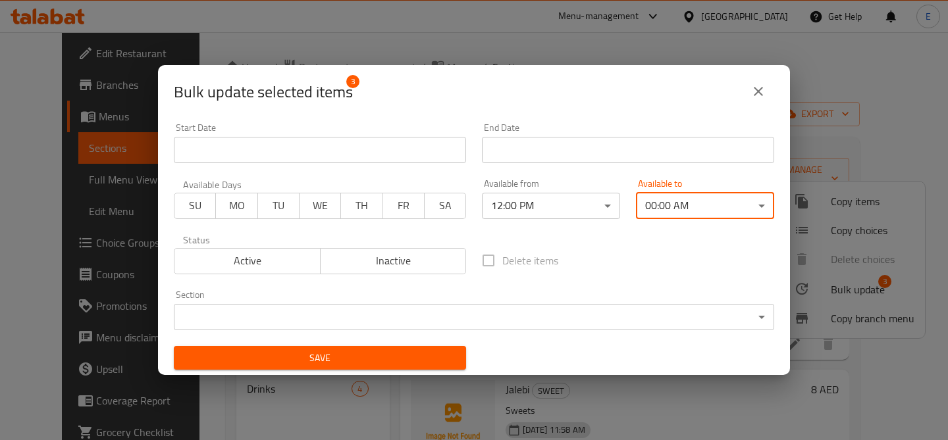
click at [399, 372] on div "Save" at bounding box center [320, 358] width 308 height 40
click at [403, 367] on button "Save" at bounding box center [320, 358] width 292 height 24
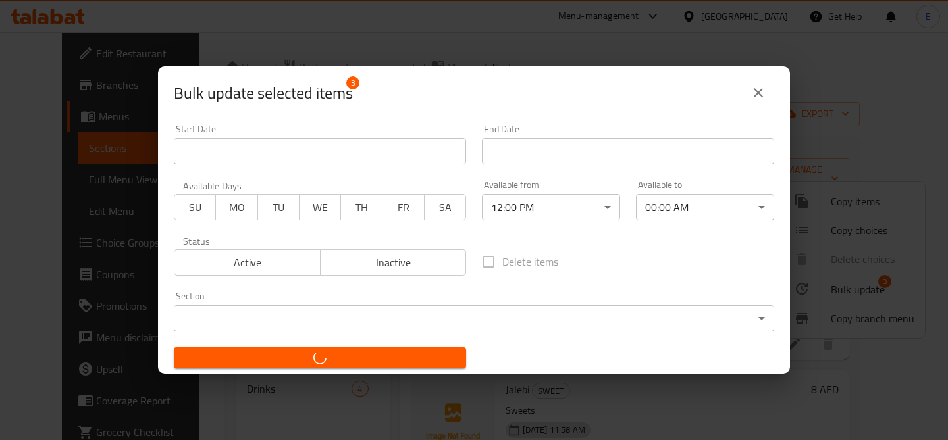
checkbox input "false"
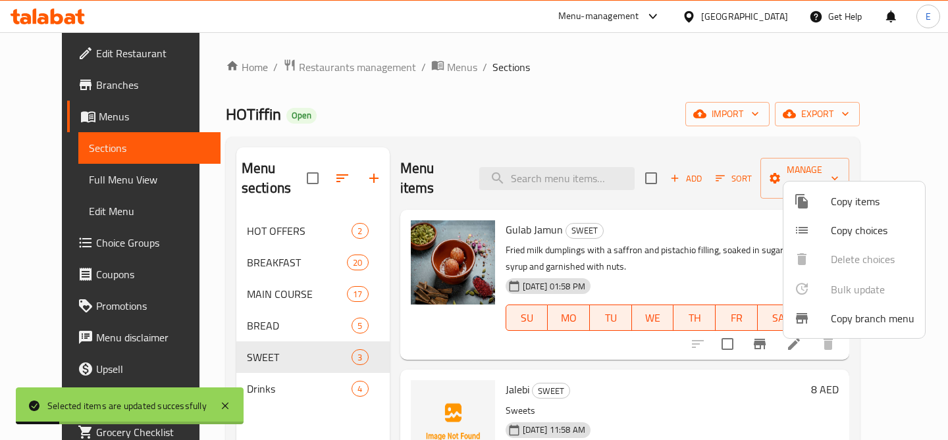
click at [253, 363] on div at bounding box center [474, 220] width 948 height 440
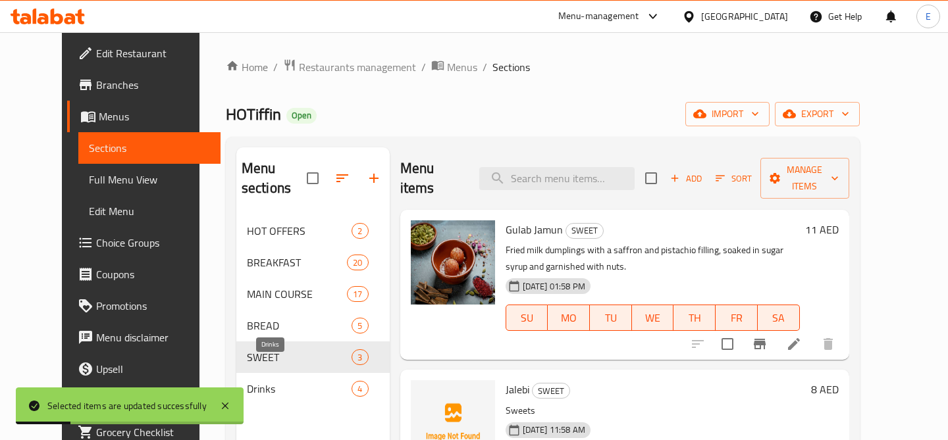
click at [253, 381] on span "Drinks" at bounding box center [299, 389] width 105 height 16
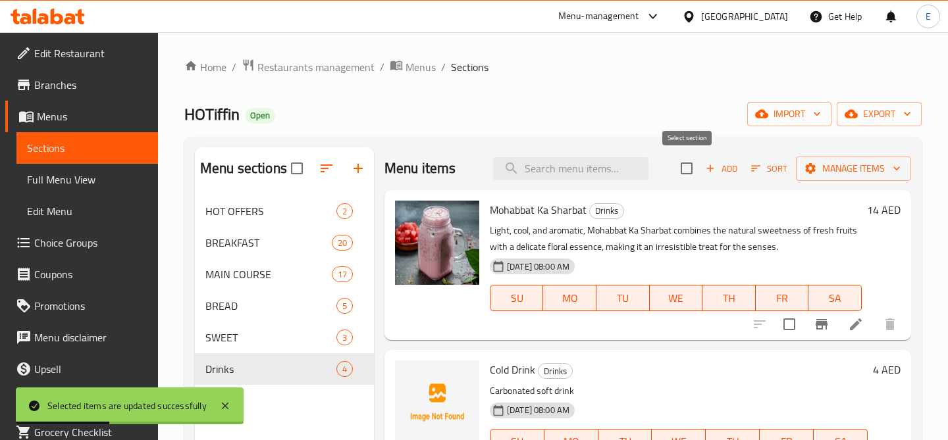
click at [684, 168] on input "checkbox" at bounding box center [686, 169] width 28 height 28
checkbox input "true"
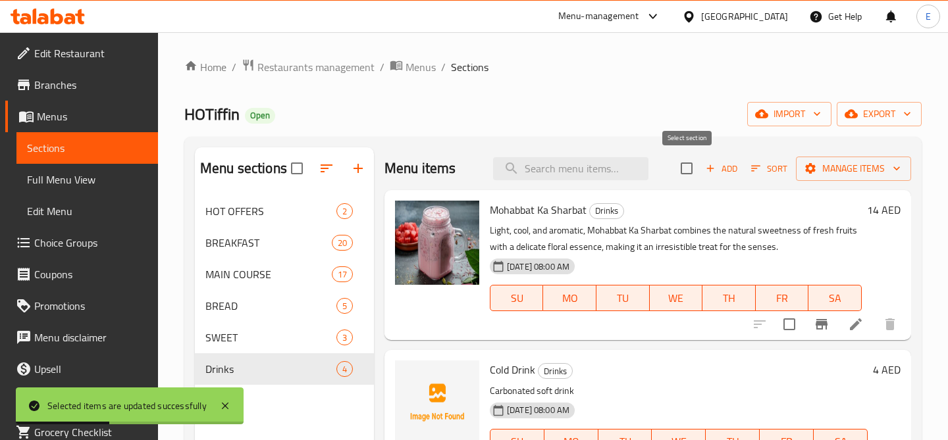
checkbox input "true"
click at [867, 175] on span "Manage items" at bounding box center [853, 169] width 94 height 16
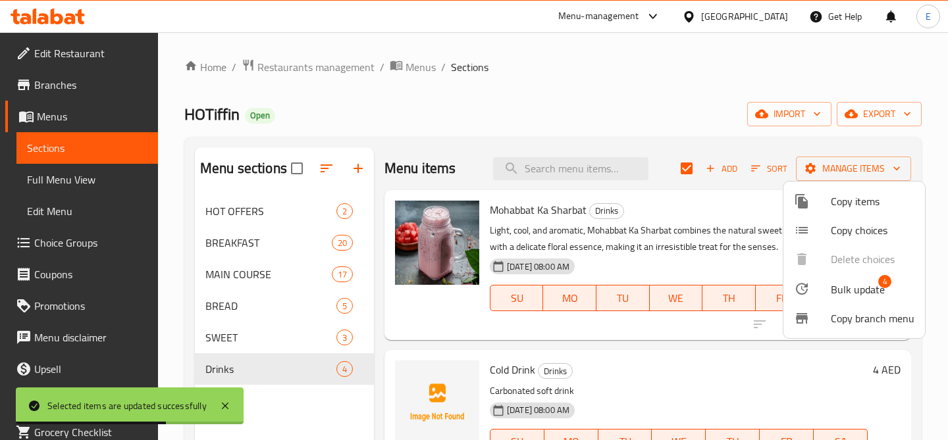
click at [859, 290] on span "Bulk update" at bounding box center [857, 290] width 54 height 16
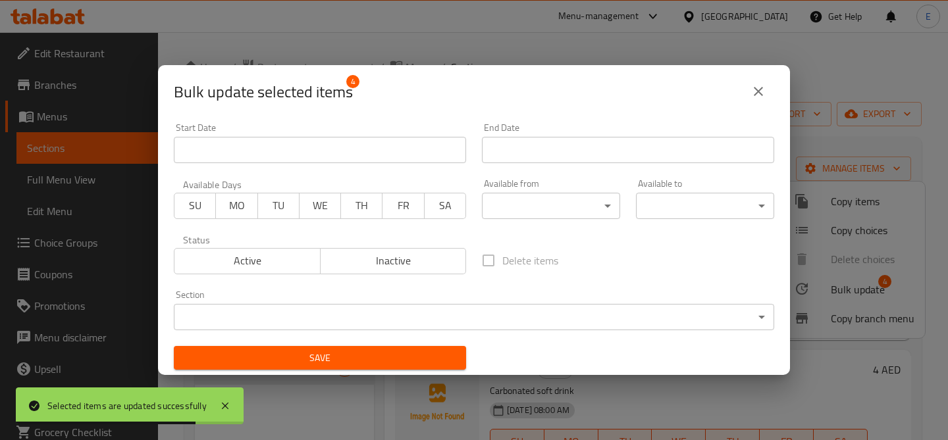
click at [565, 207] on body "Selected items are updated successfully ​ Menu-management United Arab Emirates …" at bounding box center [474, 236] width 948 height 408
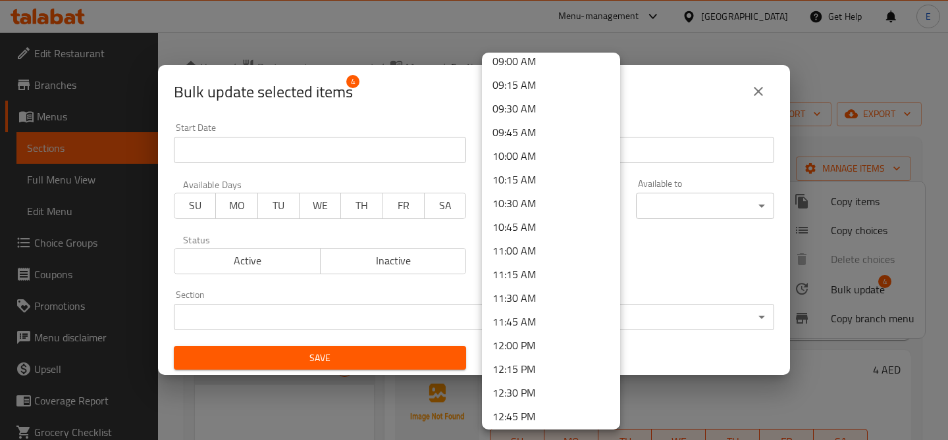
scroll to position [876, 0]
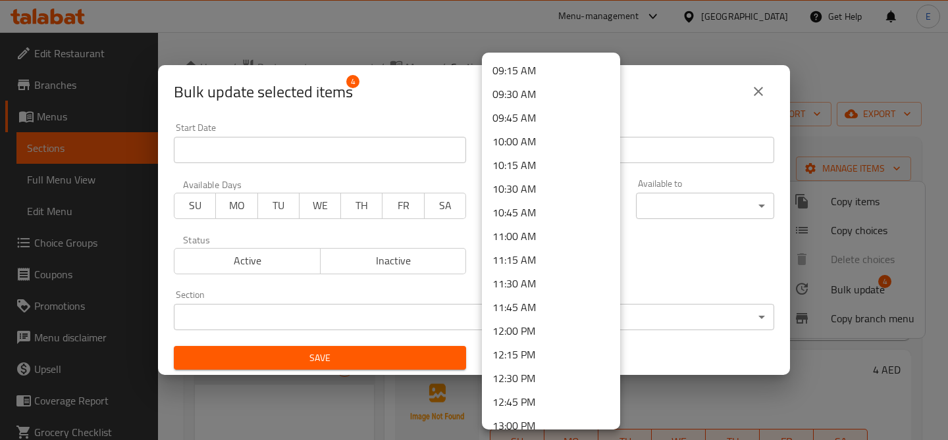
click at [536, 326] on li "12:00 PM" at bounding box center [551, 331] width 138 height 24
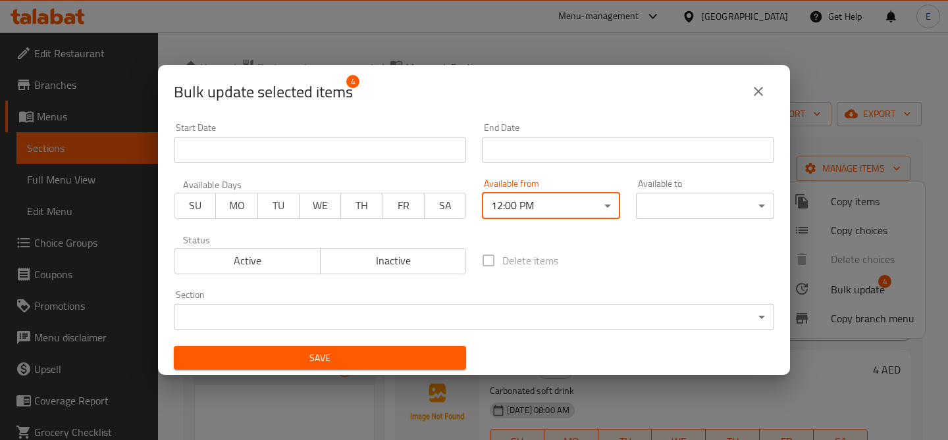
click at [701, 197] on body "​ Menu-management United Arab Emirates Get Help E Edit Restaurant Branches Menu…" at bounding box center [474, 236] width 948 height 408
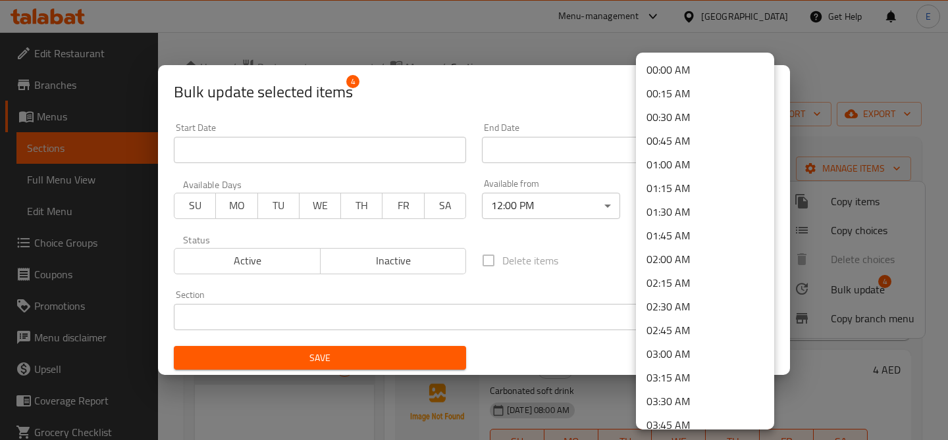
click at [680, 64] on li "00:00 AM" at bounding box center [705, 70] width 138 height 24
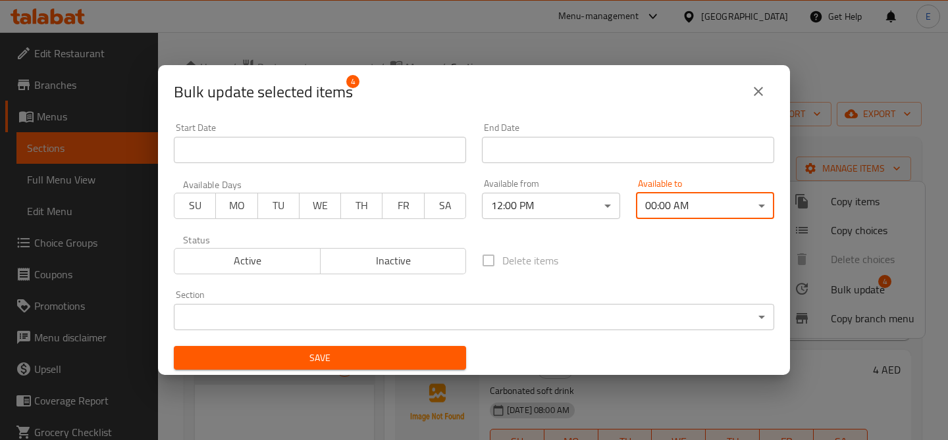
click at [367, 359] on span "Save" at bounding box center [319, 358] width 271 height 16
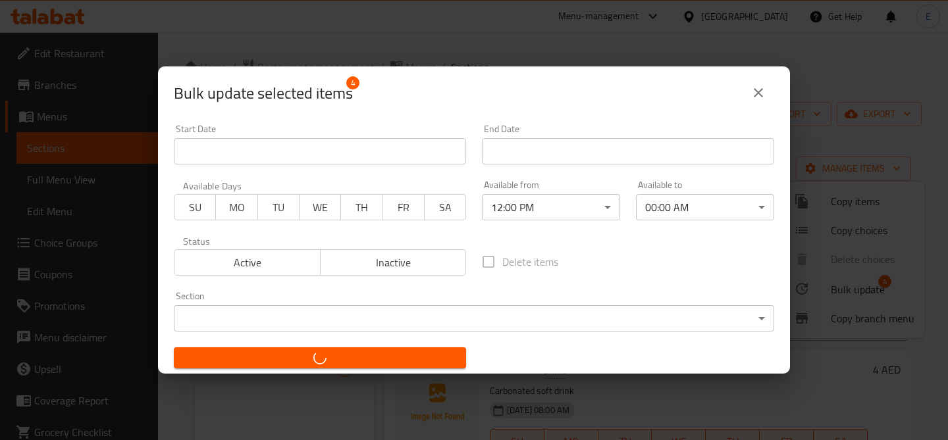
checkbox input "false"
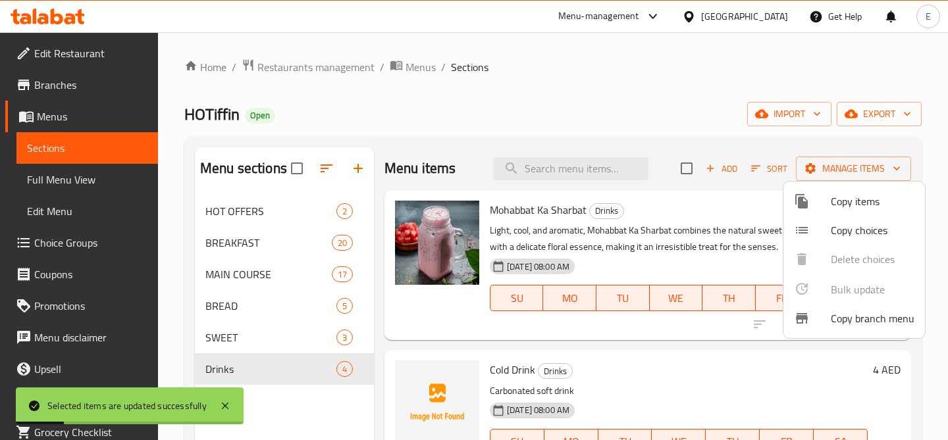
click at [384, 333] on div at bounding box center [474, 220] width 948 height 440
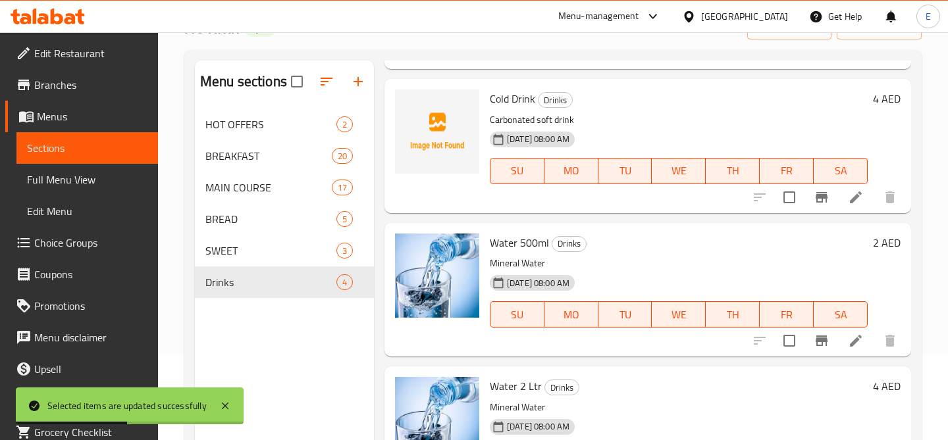
scroll to position [184, 0]
